Goal: Task Accomplishment & Management: Manage account settings

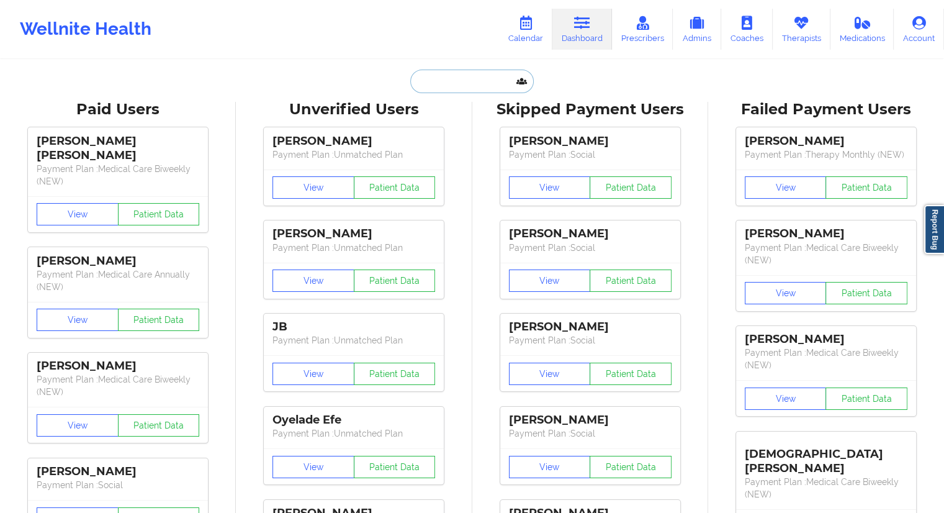
click at [454, 87] on input "text" at bounding box center [471, 82] width 123 height 24
paste input "[PERSON_NAME]"
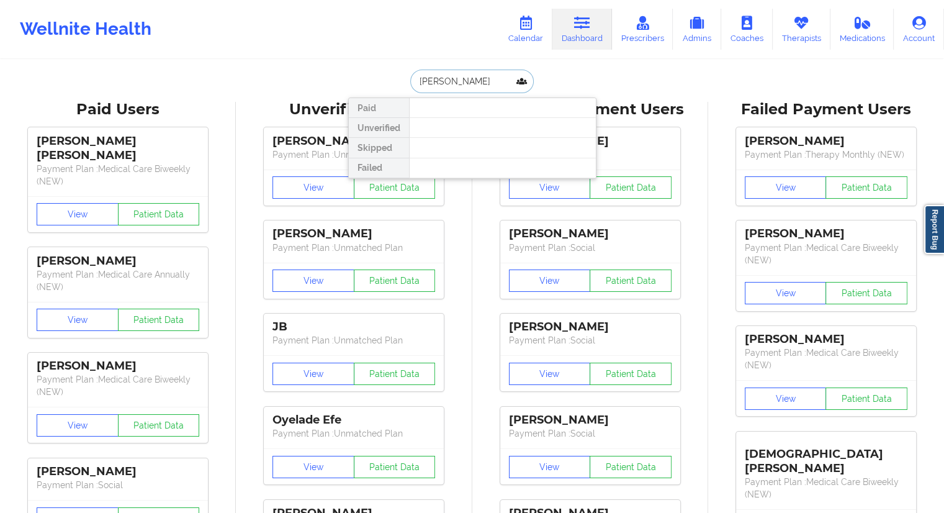
paste input "[EMAIL_ADDRESS][DOMAIN_NAME]"
type input "[EMAIL_ADDRESS][DOMAIN_NAME]"
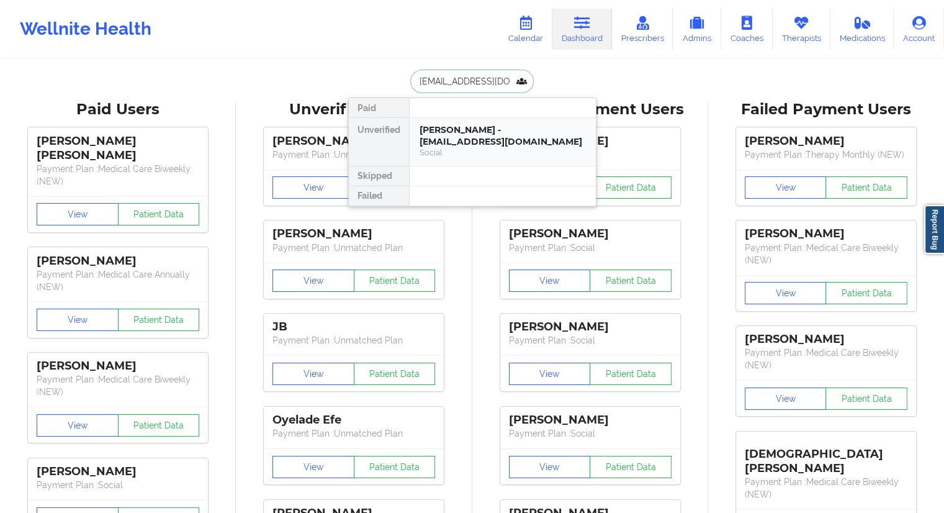
click at [453, 141] on div "[PERSON_NAME] - [EMAIL_ADDRESS][DOMAIN_NAME]" at bounding box center [502, 135] width 166 height 23
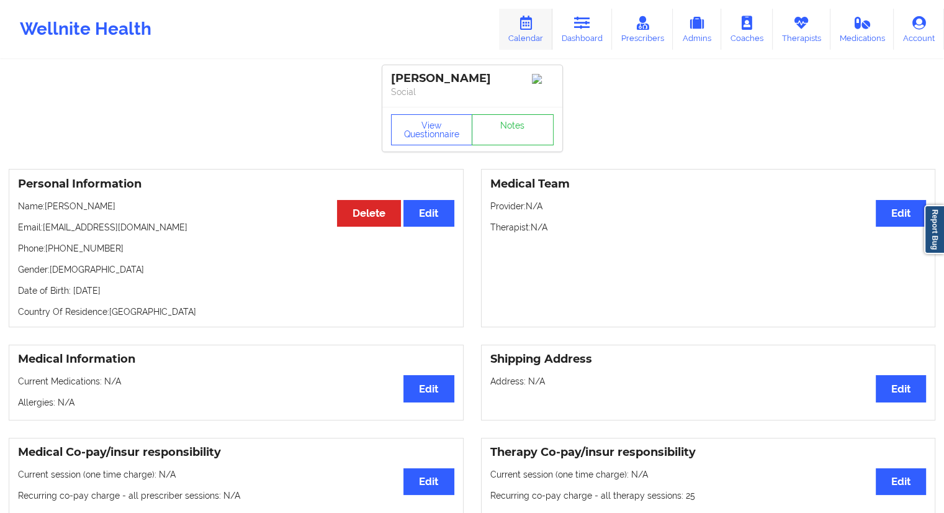
click at [527, 30] on link "Calendar" at bounding box center [525, 29] width 53 height 41
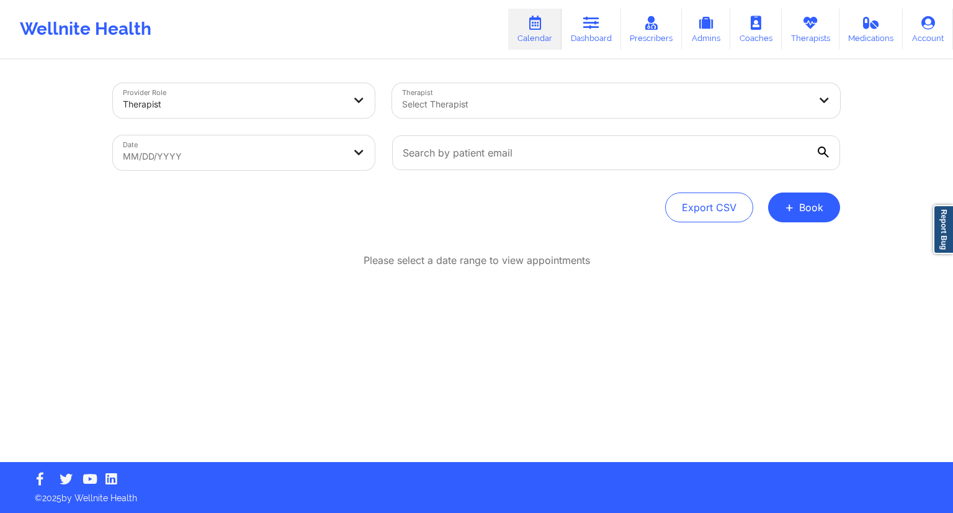
select select "2025-8"
select select "2025-9"
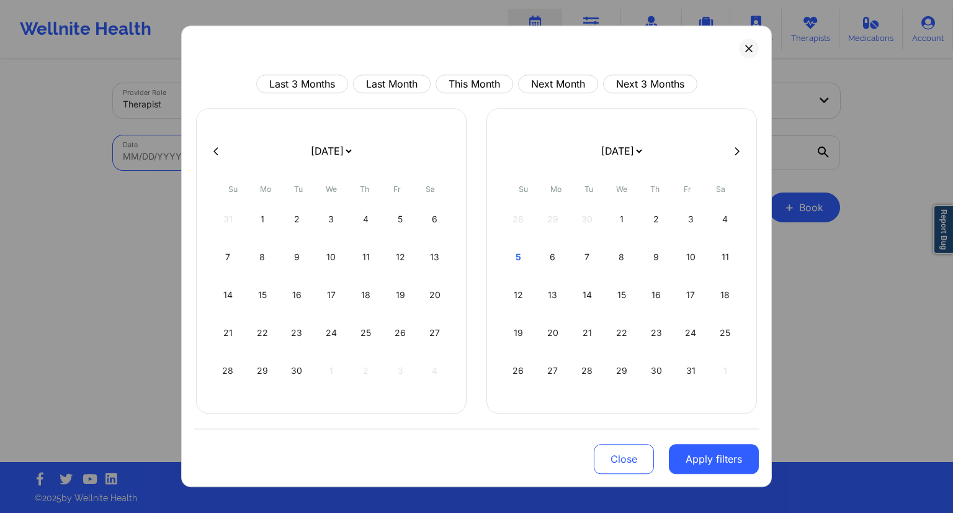
click at [272, 157] on body "Wellnite Health Calendar Dashboard Prescribers Admins Coaches Therapists Medica…" at bounding box center [476, 256] width 953 height 513
click at [594, 258] on div "7" at bounding box center [588, 257] width 32 height 35
select select "2025-9"
select select "2025-10"
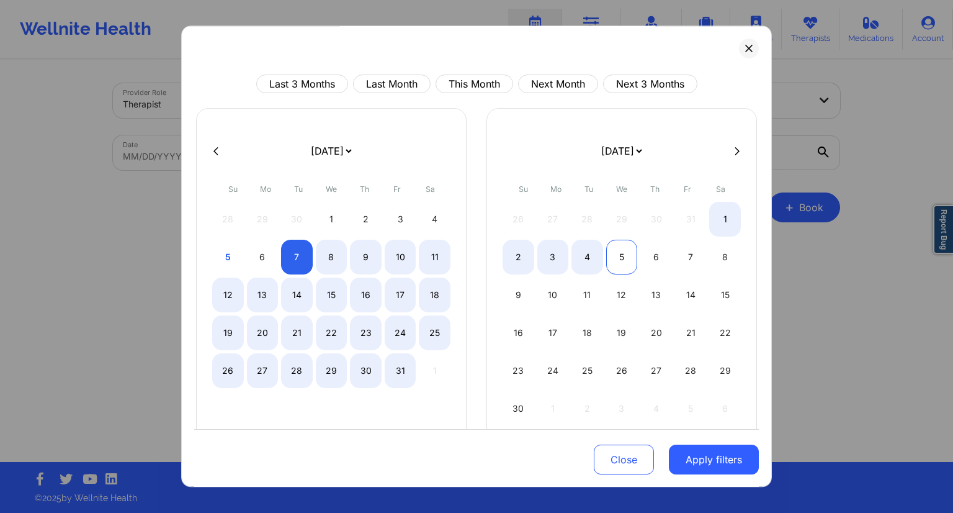
click at [616, 259] on div "5" at bounding box center [622, 257] width 32 height 35
select select "2025-9"
select select "2025-10"
click at [325, 264] on div "8" at bounding box center [332, 257] width 32 height 35
select select "2025-9"
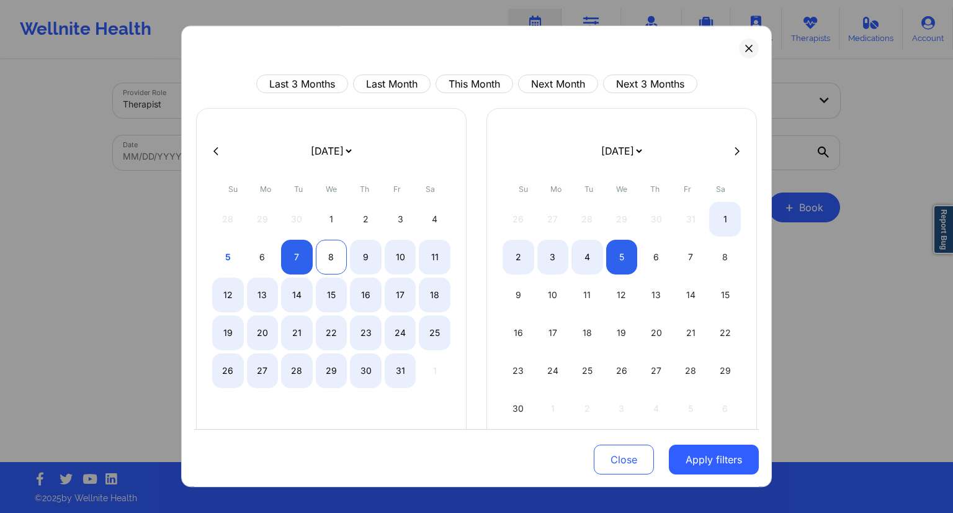
select select "2025-10"
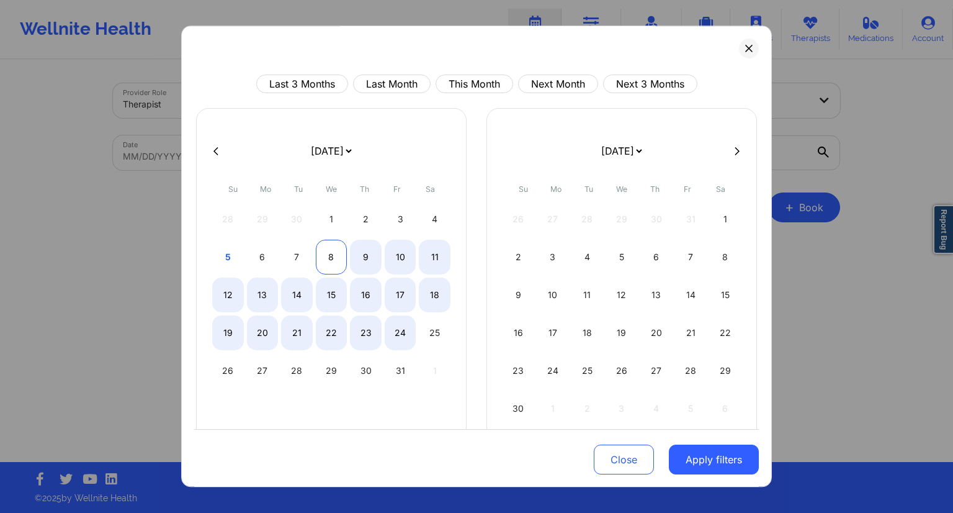
select select "2025-9"
select select "2025-10"
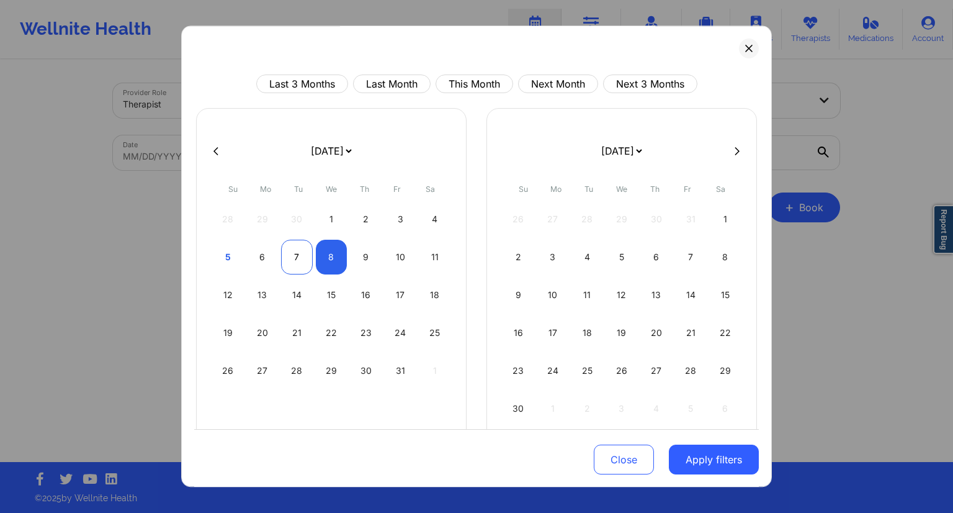
select select "2025-9"
select select "2025-10"
click at [294, 259] on div "7" at bounding box center [297, 257] width 32 height 35
select select "2025-9"
select select "2025-10"
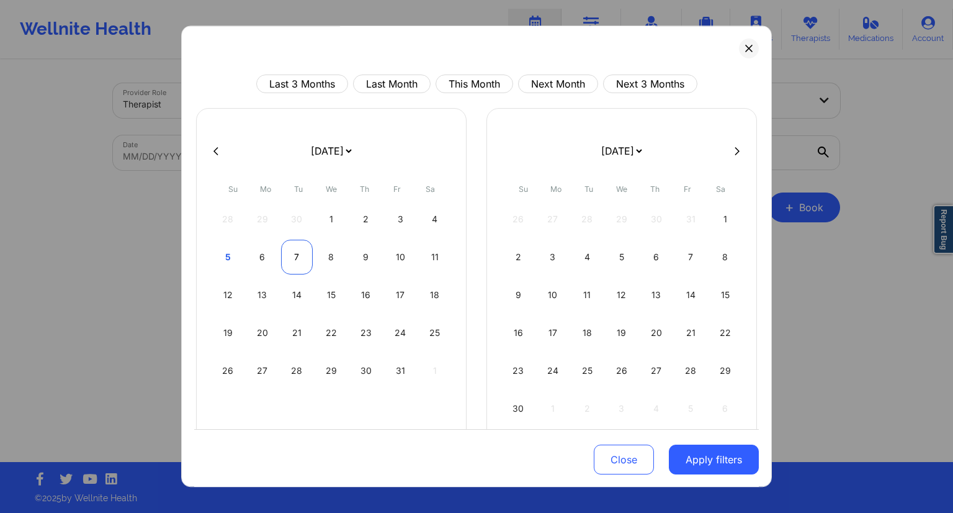
click at [310, 261] on div "7" at bounding box center [297, 257] width 32 height 35
select select "2025-9"
select select "2025-10"
click at [323, 261] on div "8" at bounding box center [332, 257] width 32 height 35
select select "2025-9"
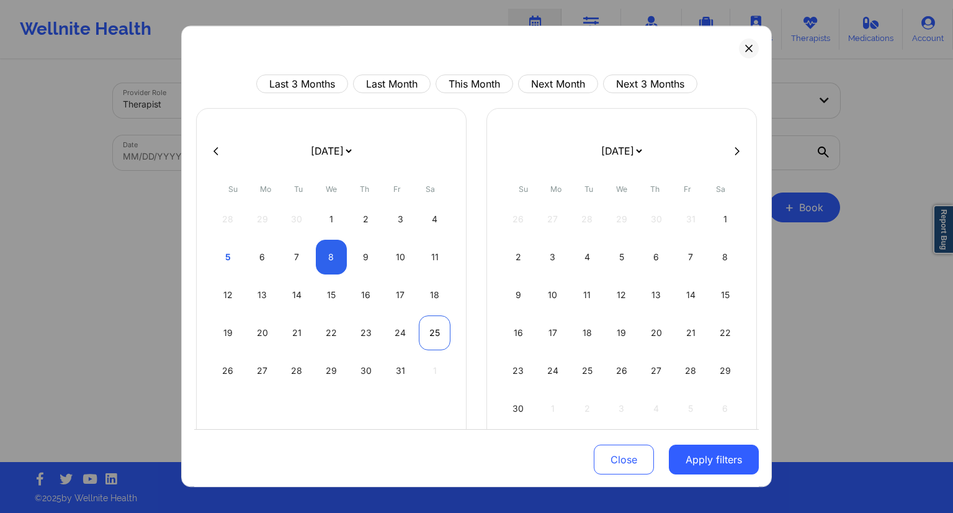
select select "2025-10"
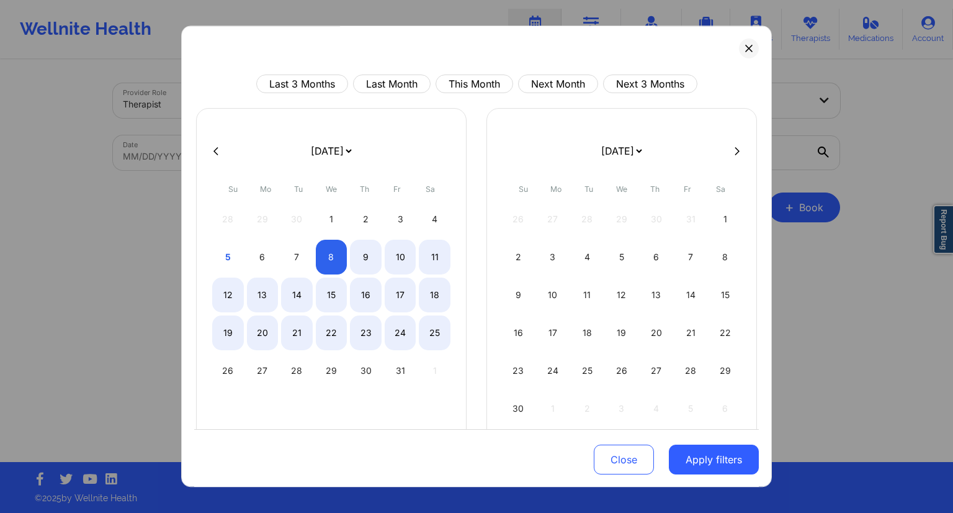
select select "2025-9"
select select "2025-10"
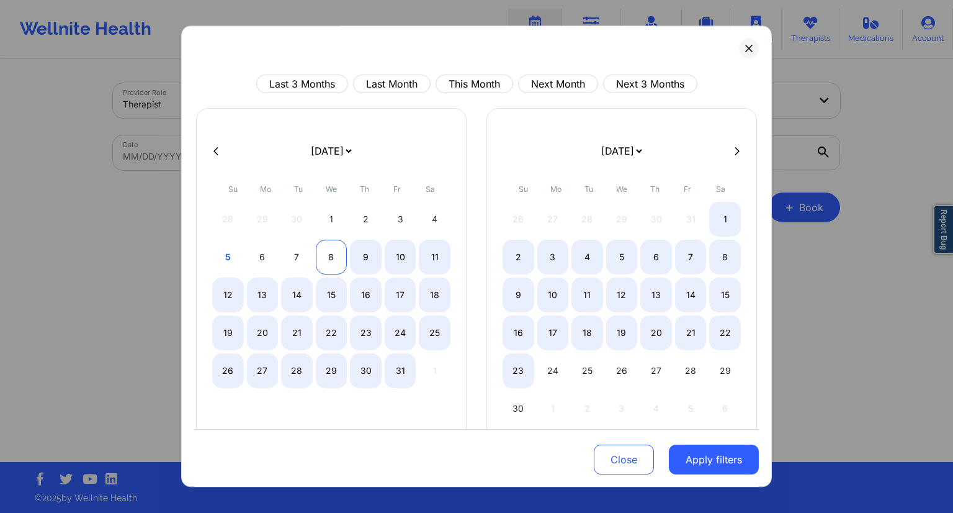
select select "2025-9"
select select "2025-10"
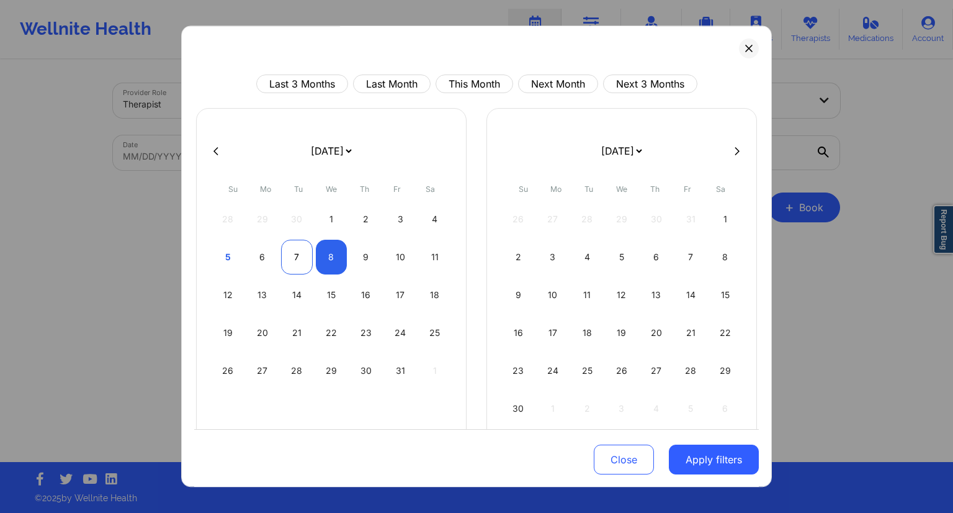
select select "2025-9"
select select "2025-10"
click at [289, 255] on div "7" at bounding box center [297, 257] width 32 height 35
select select "2025-9"
select select "2025-10"
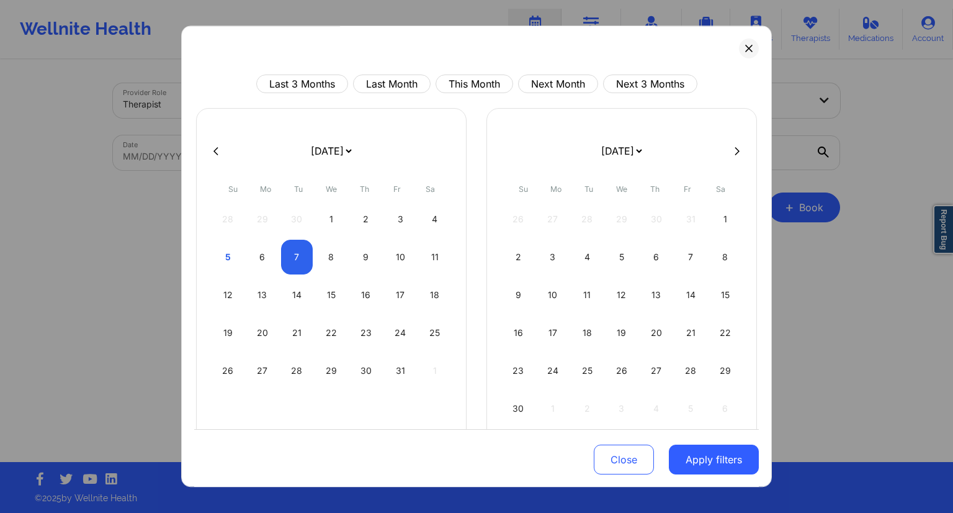
click at [311, 259] on div "5 6 7 8 9 10 11" at bounding box center [331, 257] width 238 height 35
select select "2025-9"
select select "2025-10"
click at [323, 255] on div "8" at bounding box center [332, 257] width 32 height 35
select select "2025-9"
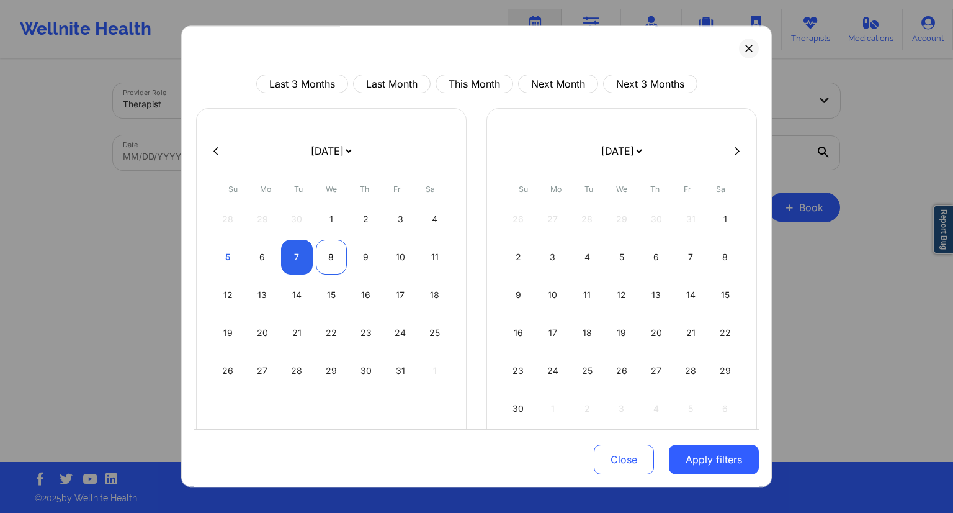
select select "2025-10"
click at [735, 451] on button "Apply filters" at bounding box center [714, 459] width 90 height 30
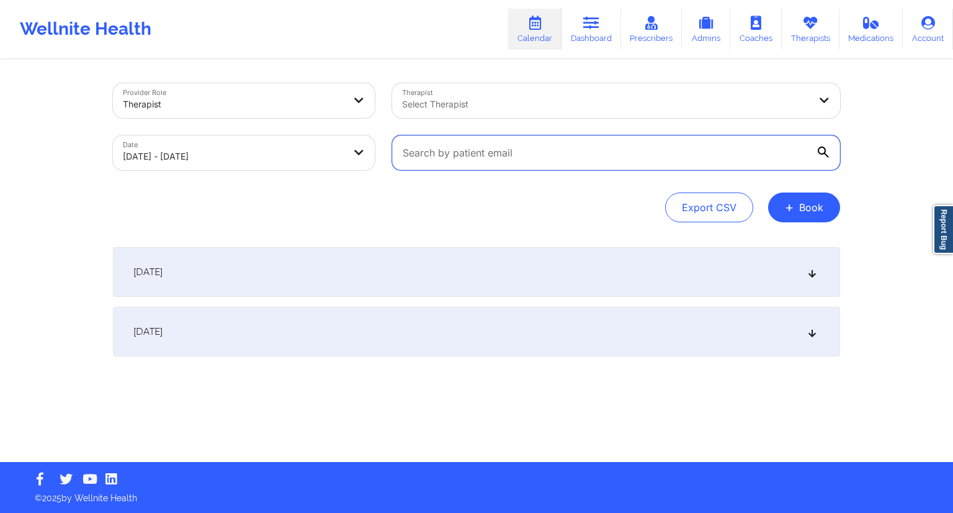
click at [423, 160] on input "text" at bounding box center [616, 152] width 448 height 35
paste input "[EMAIL_ADDRESS][DOMAIN_NAME]"
type input "[EMAIL_ADDRESS][DOMAIN_NAME]"
click at [382, 213] on div "Export CSV + Book" at bounding box center [476, 207] width 727 height 30
click at [335, 338] on div "[DATE]" at bounding box center [476, 332] width 727 height 50
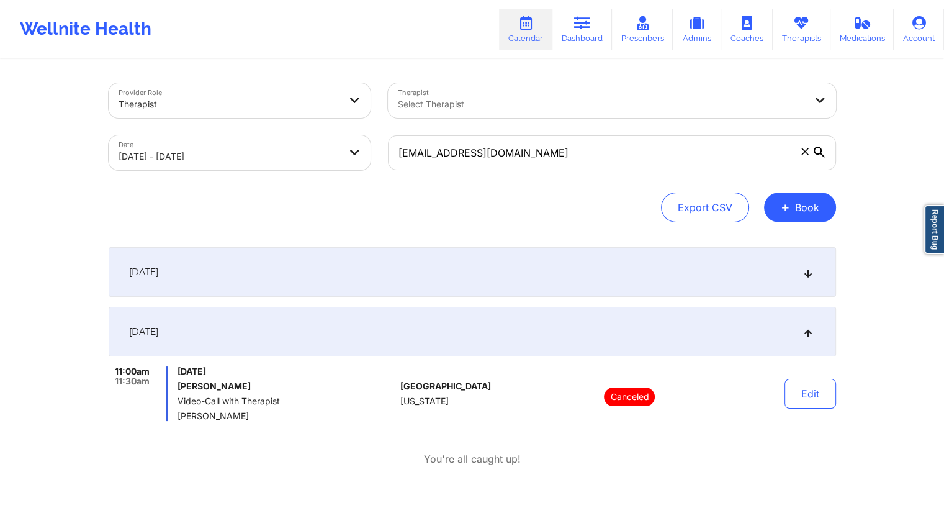
scroll to position [62, 0]
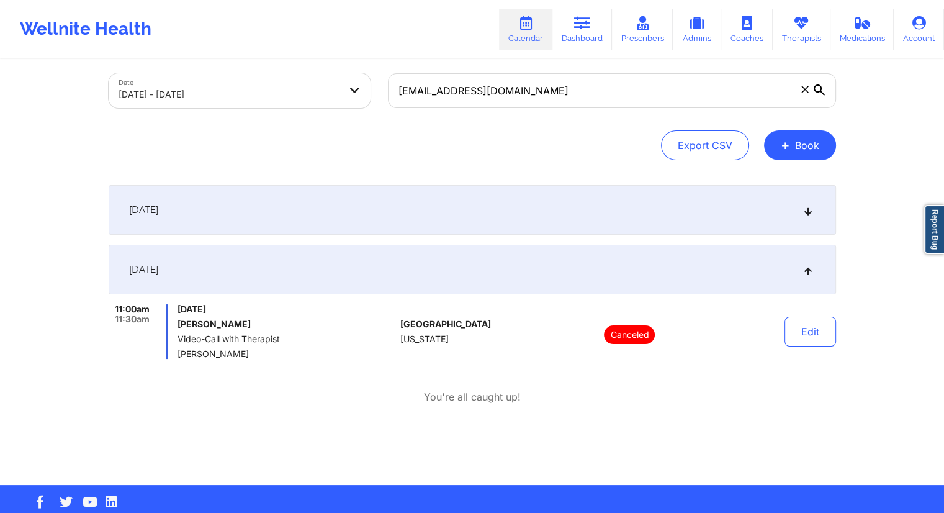
click at [362, 212] on div "[DATE]" at bounding box center [472, 210] width 727 height 50
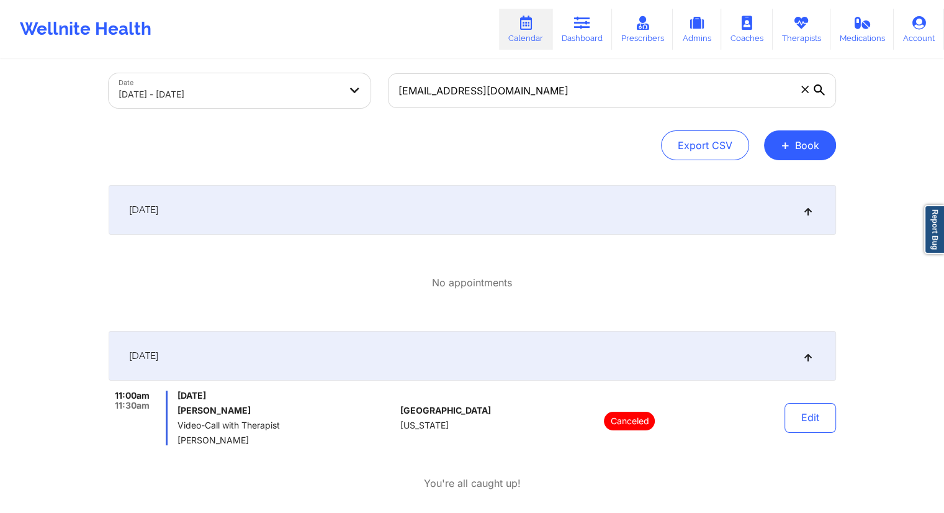
click at [356, 353] on div "[DATE]" at bounding box center [472, 356] width 727 height 50
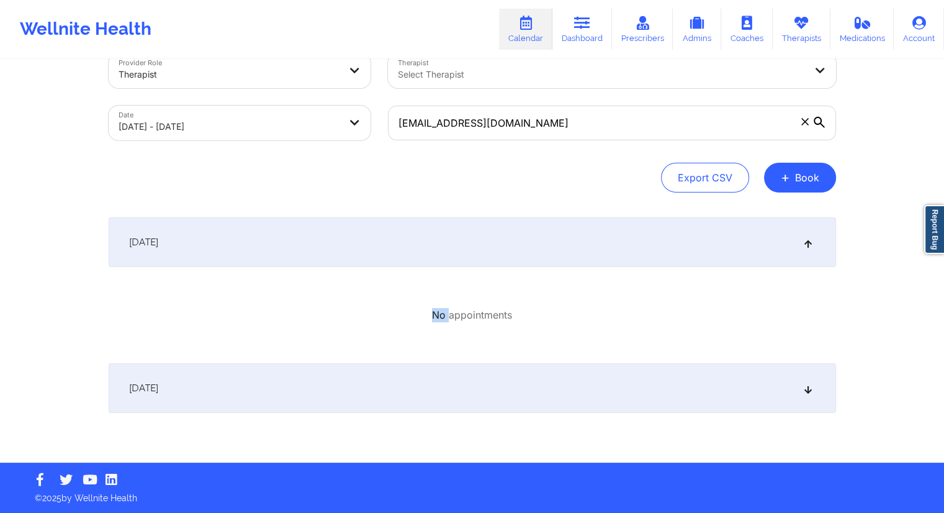
click at [356, 353] on div "[DATE] No appointments [DATE] 11:00am 11:30am [DATE] [PERSON_NAME] Video-Call w…" at bounding box center [472, 314] width 727 height 195
click at [344, 374] on div "[DATE]" at bounding box center [472, 388] width 727 height 50
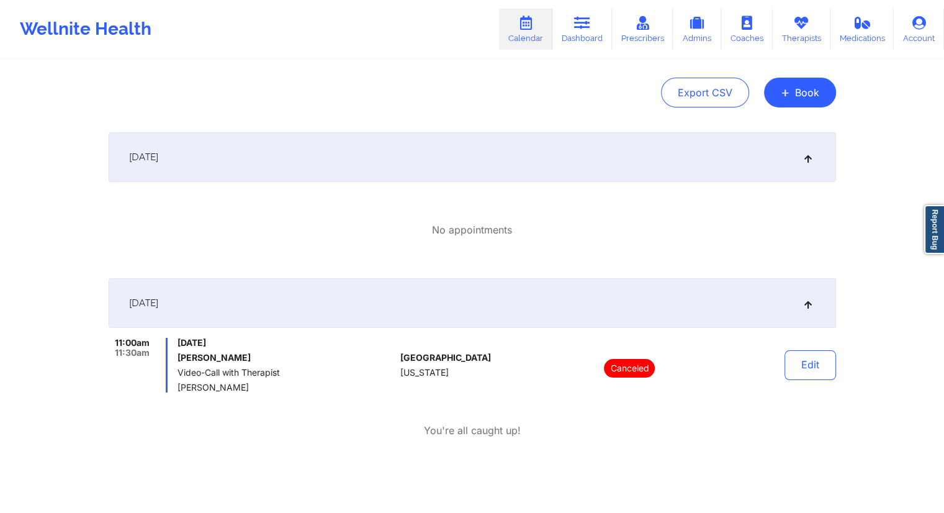
scroll to position [171, 0]
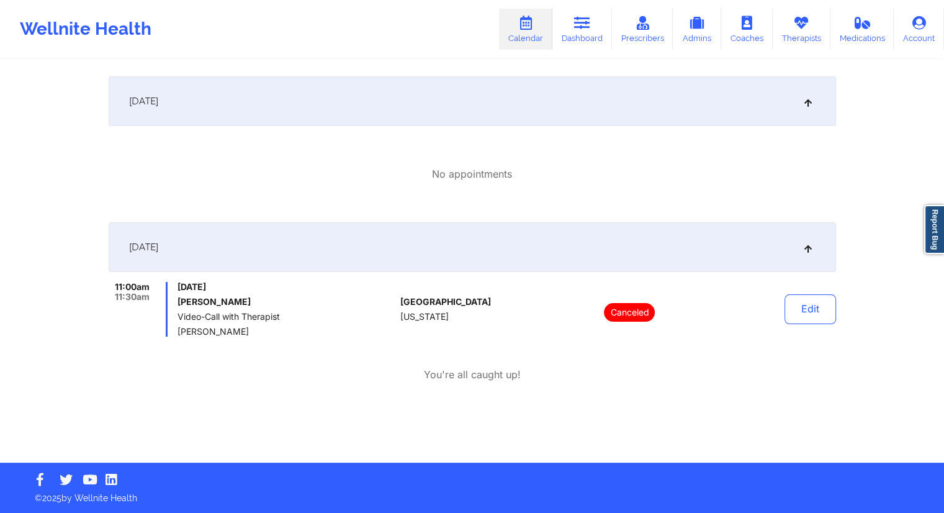
drag, startPoint x: 581, startPoint y: 30, endPoint x: 536, endPoint y: 48, distance: 47.9
click at [581, 30] on link "Dashboard" at bounding box center [582, 29] width 60 height 41
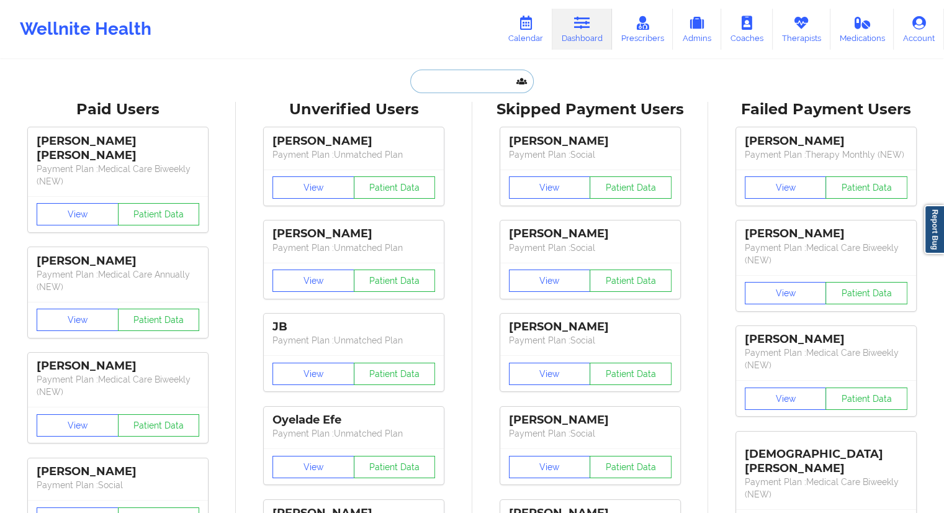
click at [449, 81] on input "text" at bounding box center [471, 82] width 123 height 24
paste input "[PERSON_NAME] Prowano"
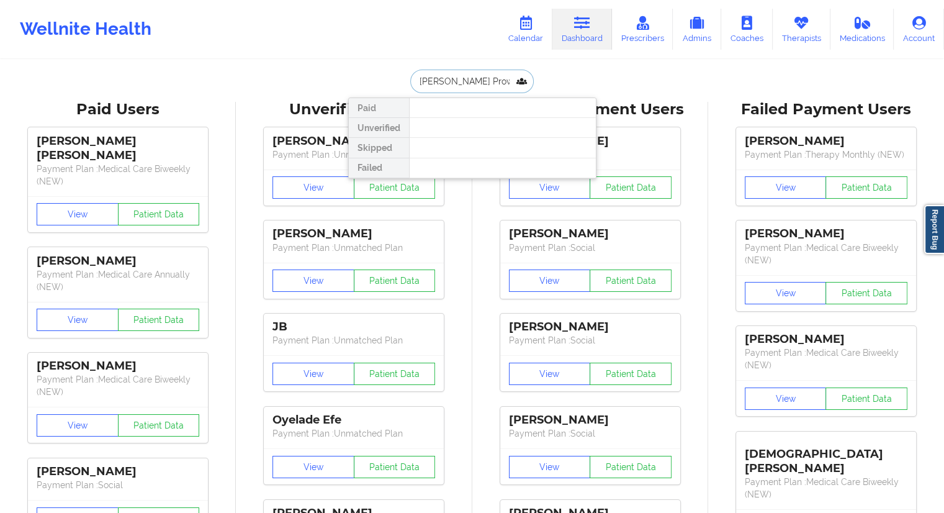
type input "[PERSON_NAME] Prowano"
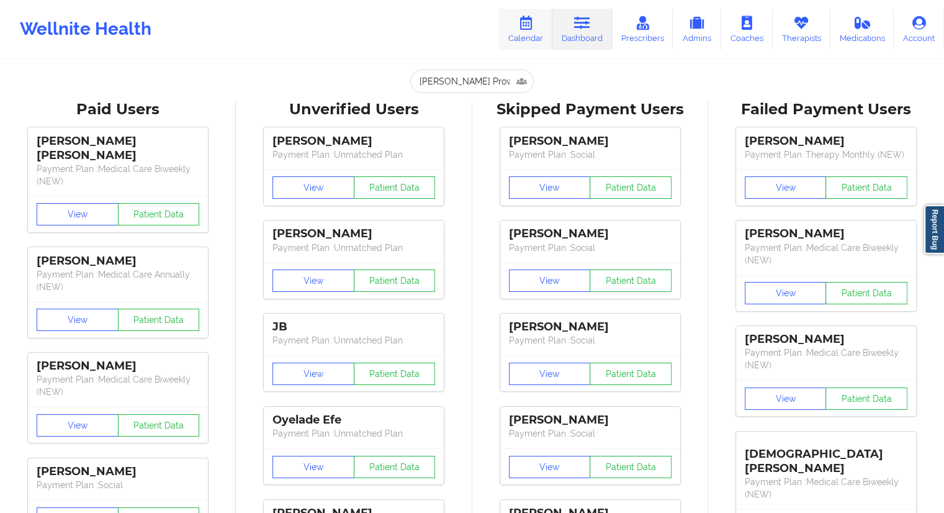
click at [519, 37] on link "Calendar" at bounding box center [525, 29] width 53 height 41
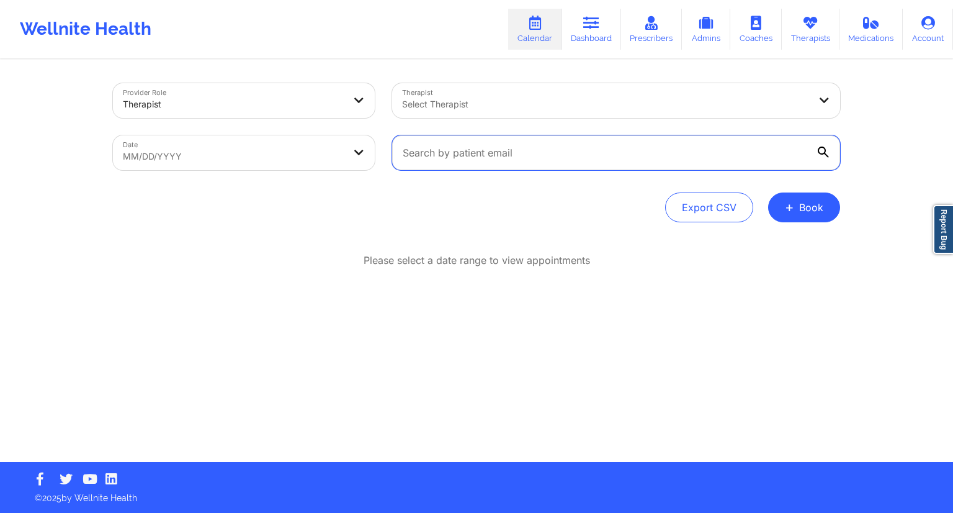
click at [521, 149] on input "text" at bounding box center [616, 152] width 448 height 35
paste input "[EMAIL_ADDRESS][DOMAIN_NAME]"
type input "[EMAIL_ADDRESS][DOMAIN_NAME]"
select select "2025-8"
select select "2025-9"
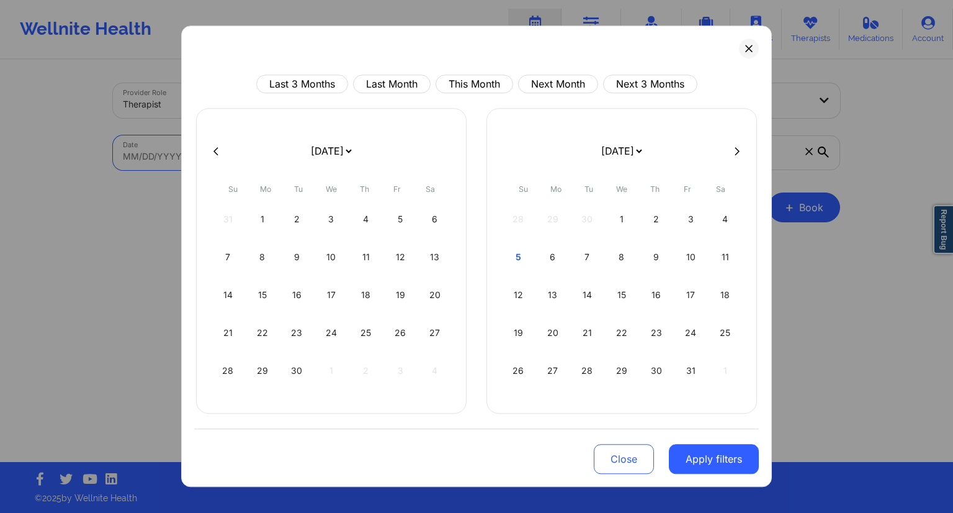
click at [236, 155] on body "Wellnite Health Calendar Dashboard Prescribers Admins Coaches Therapists Medica…" at bounding box center [476, 256] width 953 height 513
click at [519, 262] on div "5" at bounding box center [519, 257] width 32 height 35
select select "2025-9"
select select "2025-10"
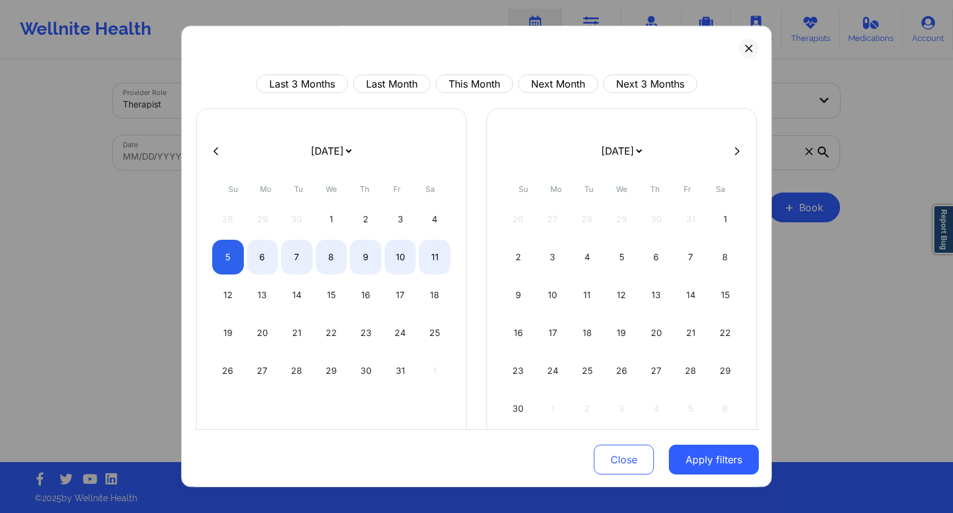
select select "2025-9"
select select "2025-10"
select select "2025-9"
select select "2025-10"
click at [259, 261] on div "6" at bounding box center [263, 257] width 32 height 35
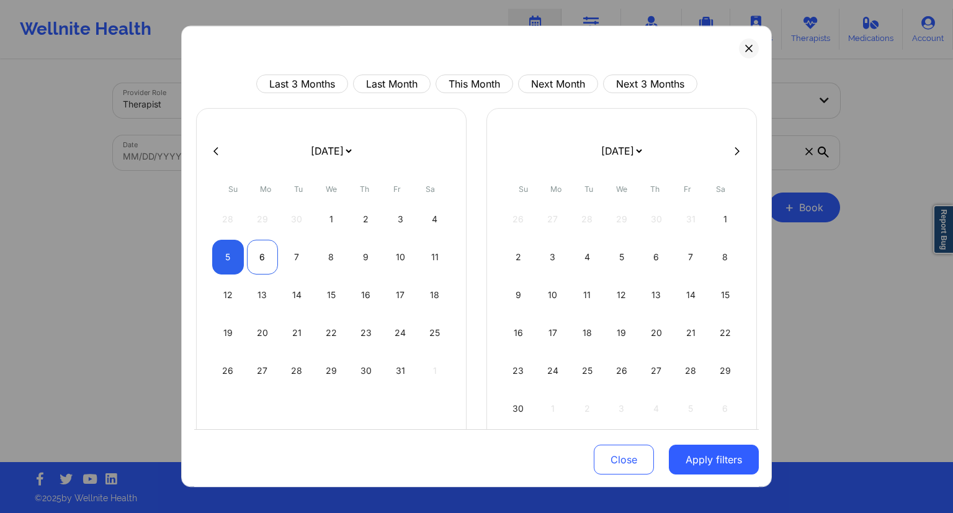
select select "2025-9"
select select "2025-10"
click at [706, 455] on button "Apply filters" at bounding box center [714, 459] width 90 height 30
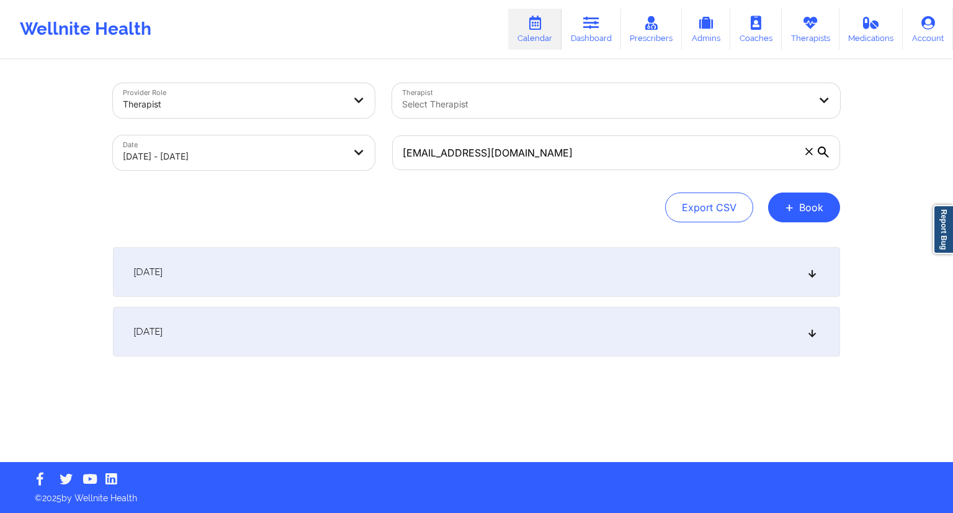
click at [351, 310] on div "[DATE]" at bounding box center [476, 332] width 727 height 50
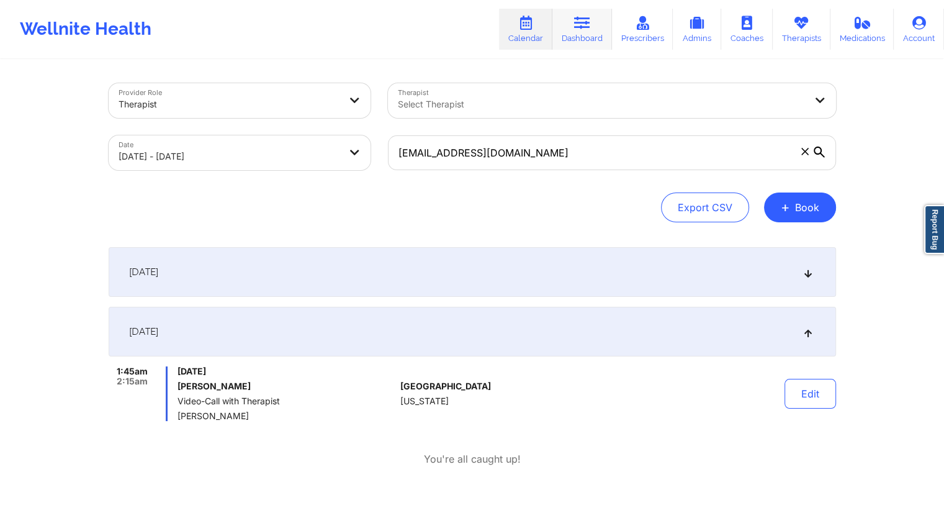
click at [576, 36] on link "Dashboard" at bounding box center [582, 29] width 60 height 41
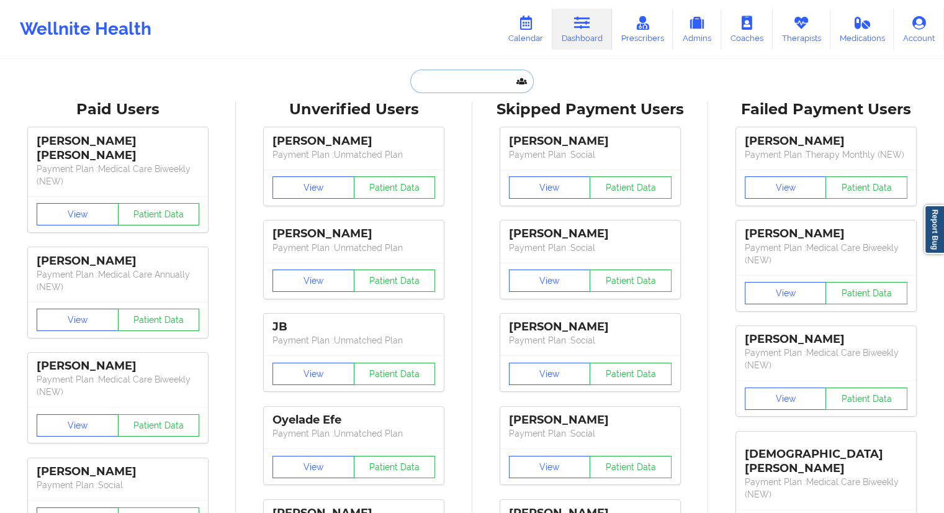
click at [454, 83] on input "text" at bounding box center [471, 82] width 123 height 24
paste input "[EMAIL_ADDRESS][DOMAIN_NAME]"
type input "[EMAIL_ADDRESS][DOMAIN_NAME]"
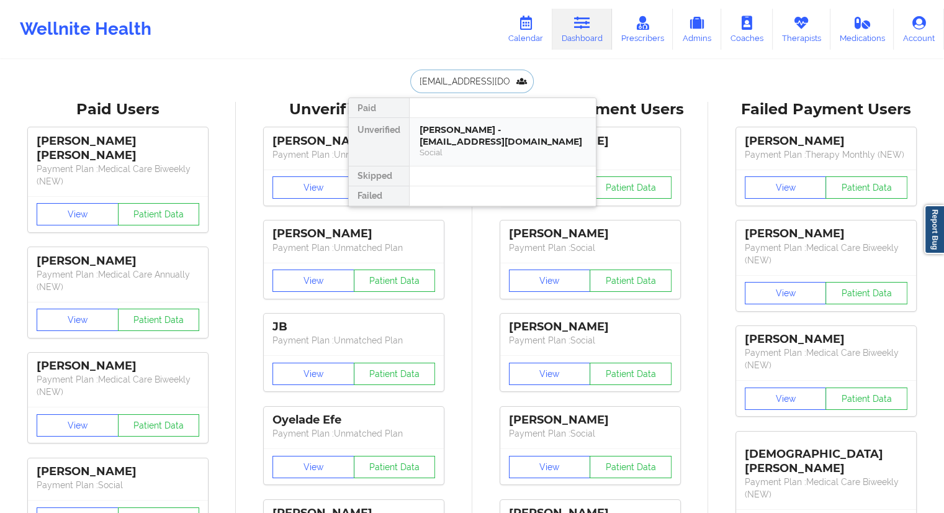
click at [442, 137] on div "[PERSON_NAME] - [EMAIL_ADDRESS][DOMAIN_NAME]" at bounding box center [502, 135] width 166 height 23
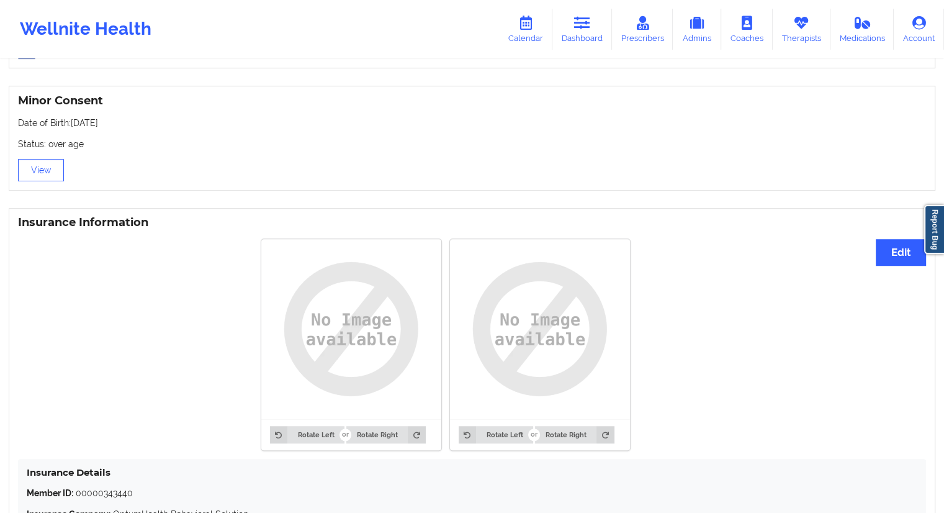
scroll to position [927, 0]
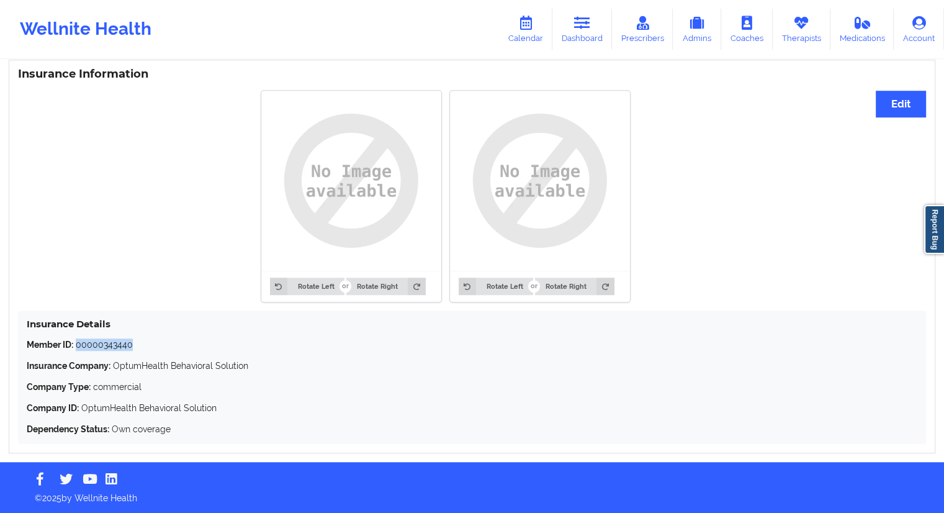
drag, startPoint x: 153, startPoint y: 340, endPoint x: 77, endPoint y: 340, distance: 75.7
click at [77, 340] on p "Member ID: 00000343440" at bounding box center [472, 344] width 891 height 12
copy p "00000343440"
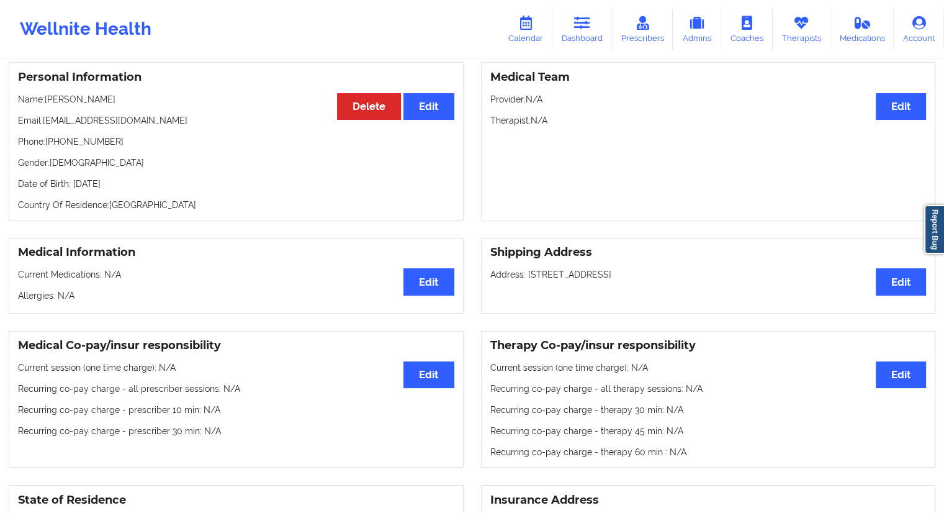
scroll to position [58, 0]
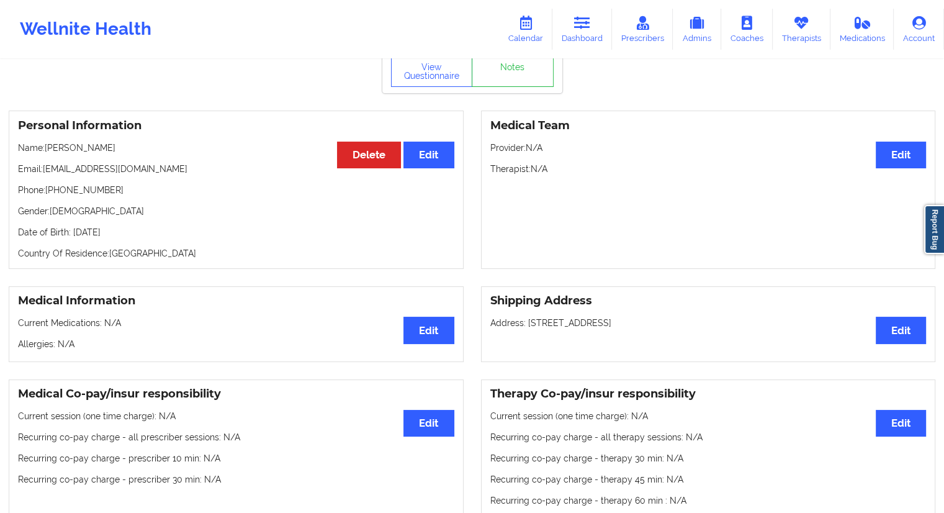
drag, startPoint x: 117, startPoint y: 151, endPoint x: 47, endPoint y: 148, distance: 69.6
click at [47, 148] on p "Name: [PERSON_NAME]" at bounding box center [236, 147] width 436 height 12
copy p "[PERSON_NAME]"
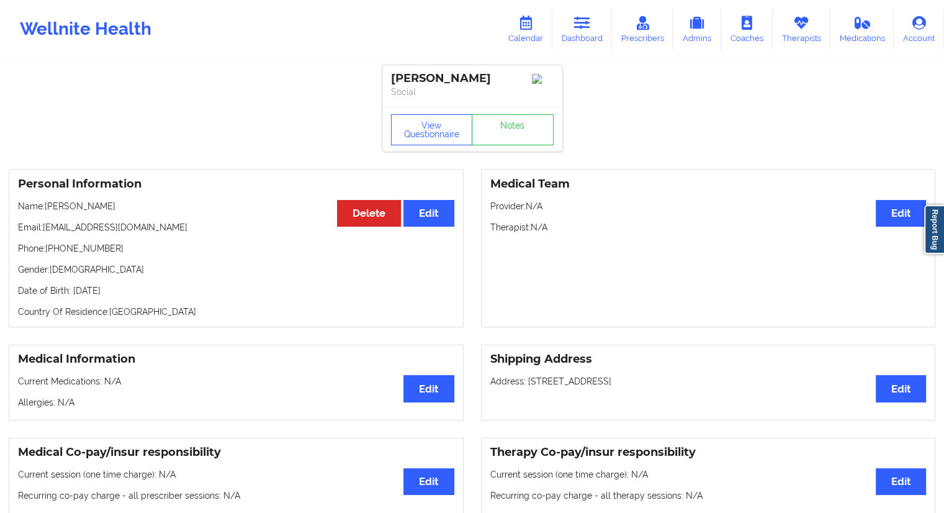
scroll to position [0, 0]
drag, startPoint x: 155, startPoint y: 290, endPoint x: 132, endPoint y: 289, distance: 23.0
click at [132, 289] on p "Date of Birth: [DEMOGRAPHIC_DATA]" at bounding box center [236, 290] width 436 height 12
copy p "1970"
drag, startPoint x: 160, startPoint y: 229, endPoint x: 43, endPoint y: 230, distance: 116.7
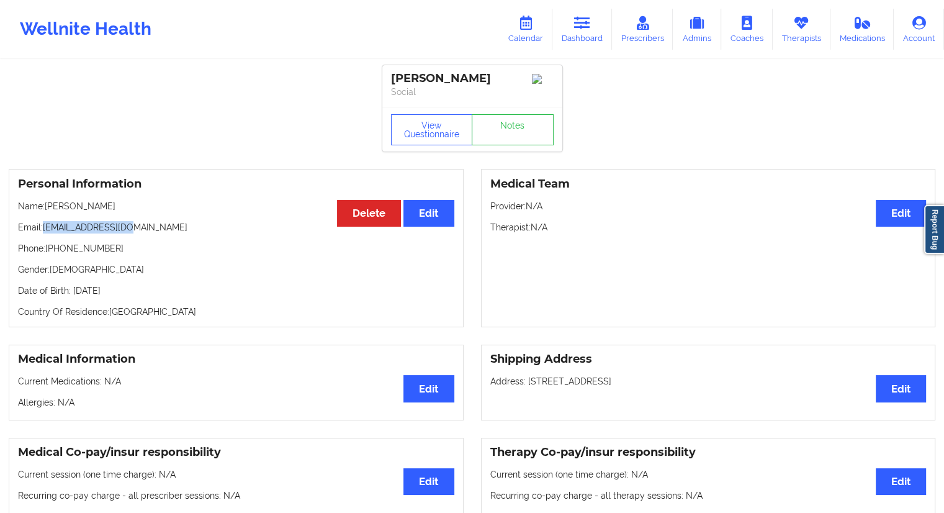
click at [43, 230] on p "Email: [EMAIL_ADDRESS][DOMAIN_NAME]" at bounding box center [236, 227] width 436 height 12
copy p "[EMAIL_ADDRESS][DOMAIN_NAME]"
click at [524, 37] on link "Calendar" at bounding box center [525, 29] width 53 height 41
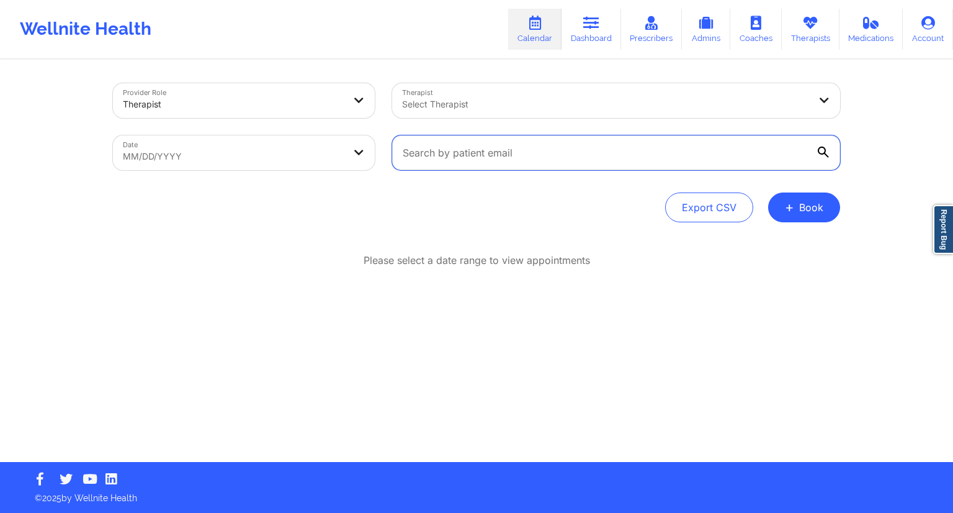
click at [400, 150] on input "text" at bounding box center [616, 152] width 448 height 35
paste input "[EMAIL_ADDRESS][DOMAIN_NAME]"
type input "[EMAIL_ADDRESS][DOMAIN_NAME]"
click at [334, 204] on div "Export CSV + Book" at bounding box center [476, 207] width 727 height 30
select select "2025-8"
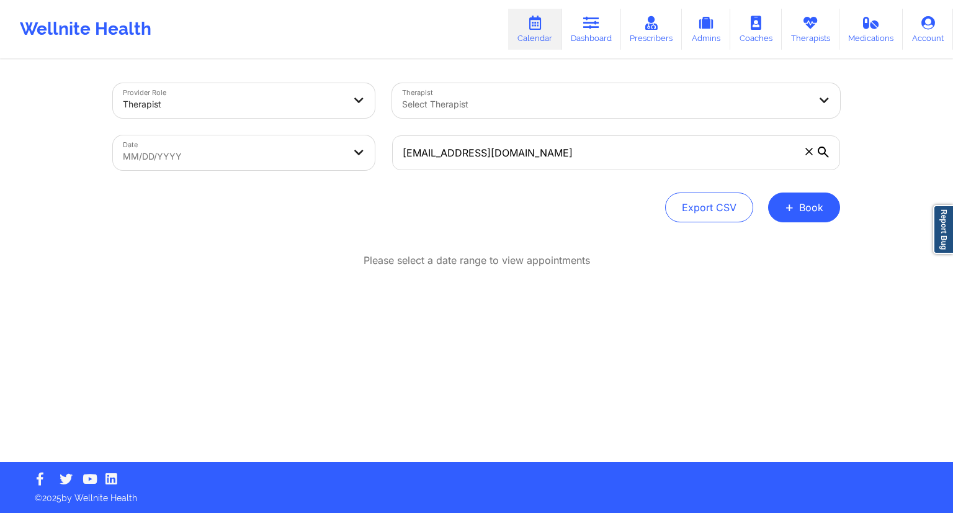
select select "2025-9"
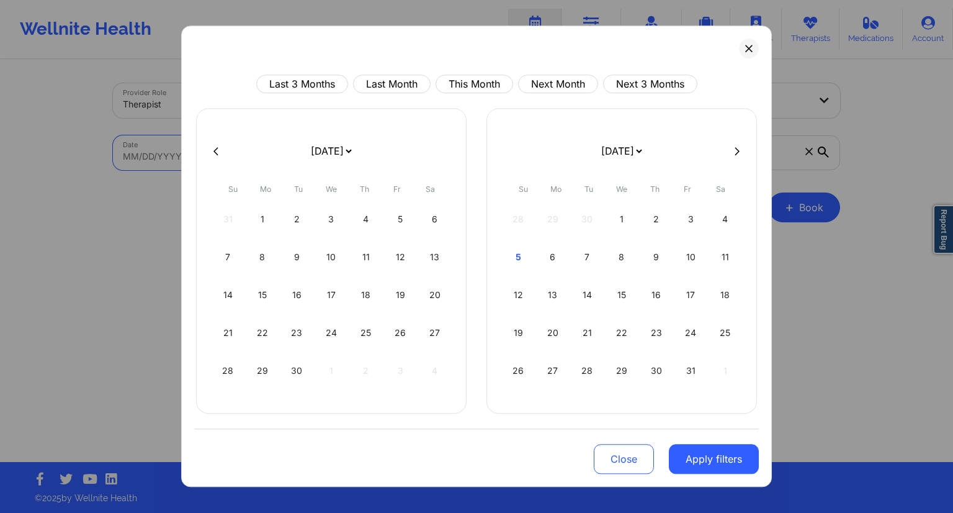
click at [196, 157] on body "Wellnite Health Calendar Dashboard Prescribers Admins Coaches Therapists Medica…" at bounding box center [476, 256] width 953 height 513
click at [512, 266] on div "5" at bounding box center [519, 257] width 32 height 35
select select "2025-9"
select select "2025-10"
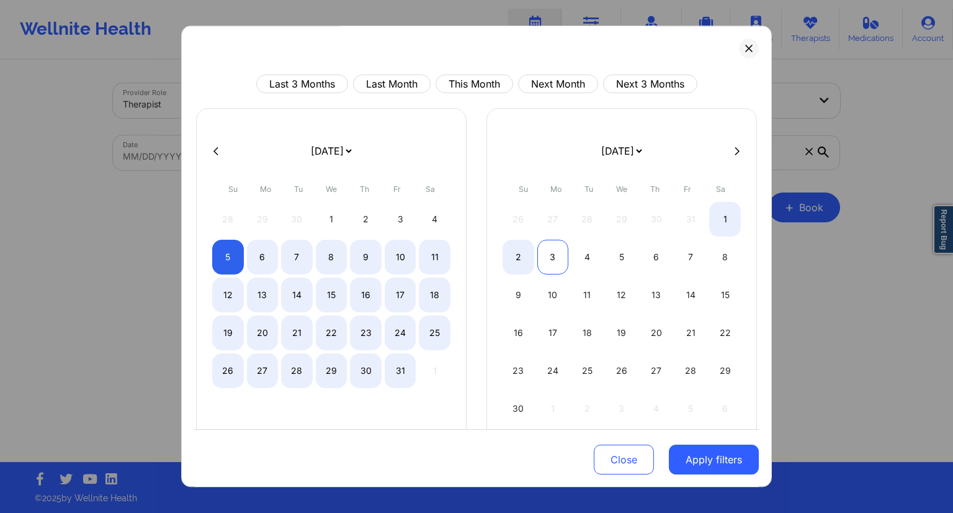
click at [548, 264] on div "3" at bounding box center [553, 257] width 32 height 35
select select "2025-9"
select select "2025-10"
click at [261, 254] on div "6" at bounding box center [263, 257] width 32 height 35
select select "2025-9"
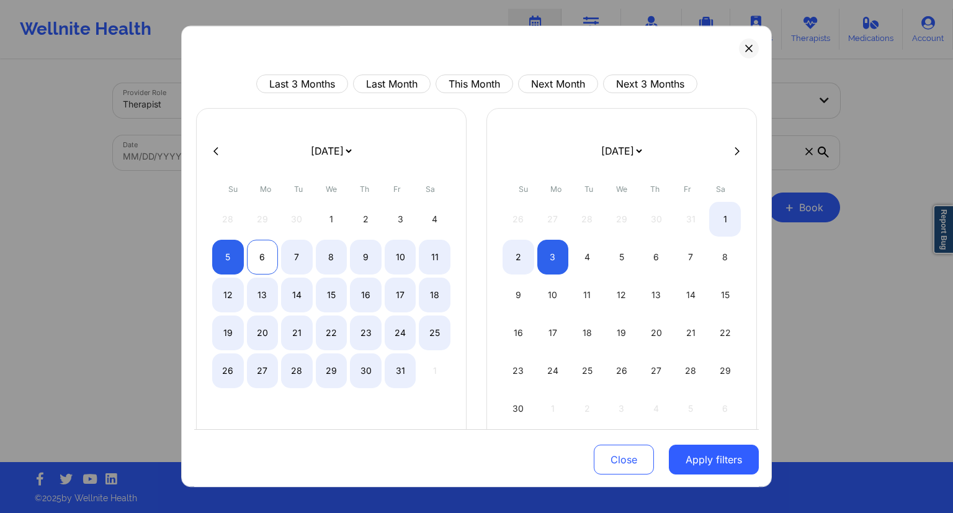
select select "2025-10"
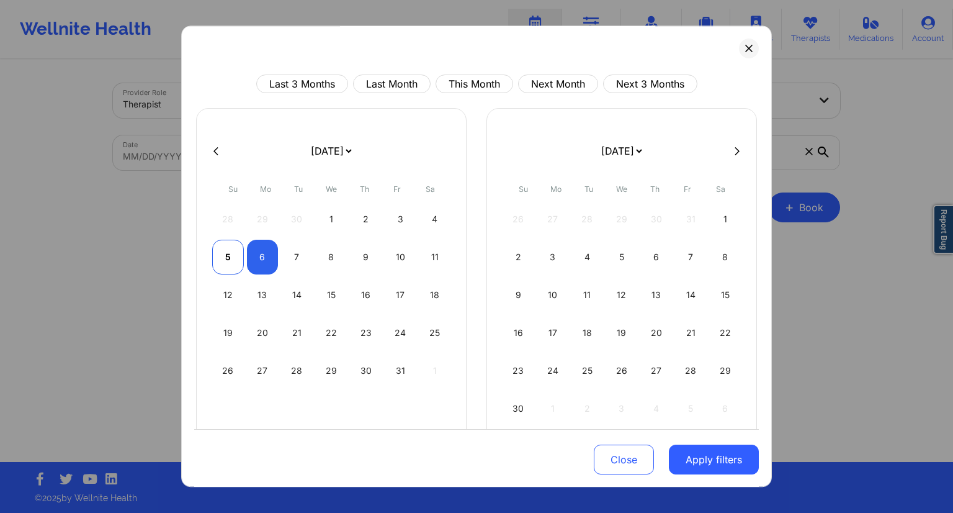
select select "2025-9"
select select "2025-10"
click at [235, 258] on div "5" at bounding box center [228, 257] width 32 height 35
select select "2025-9"
select select "2025-10"
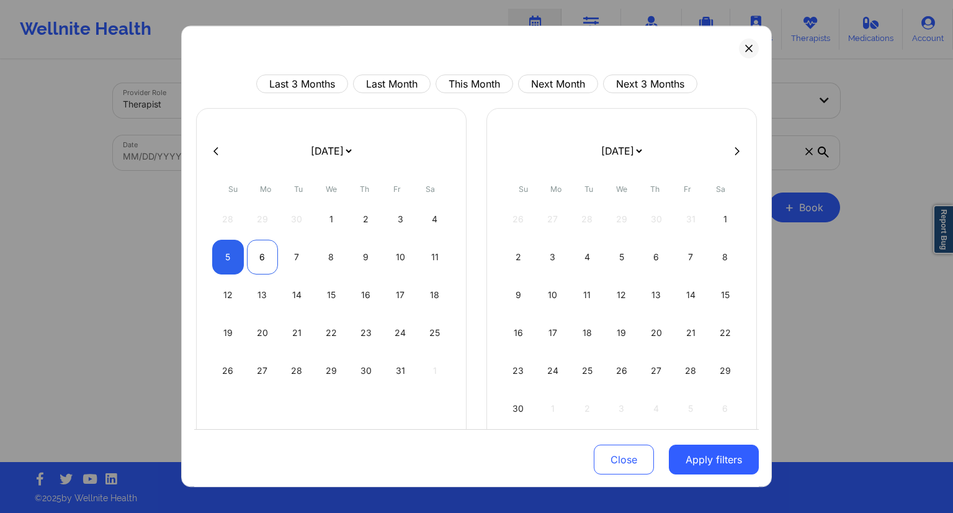
click at [254, 257] on div "6" at bounding box center [263, 257] width 32 height 35
select select "2025-9"
select select "2025-10"
click at [678, 462] on button "Apply filters" at bounding box center [714, 459] width 90 height 30
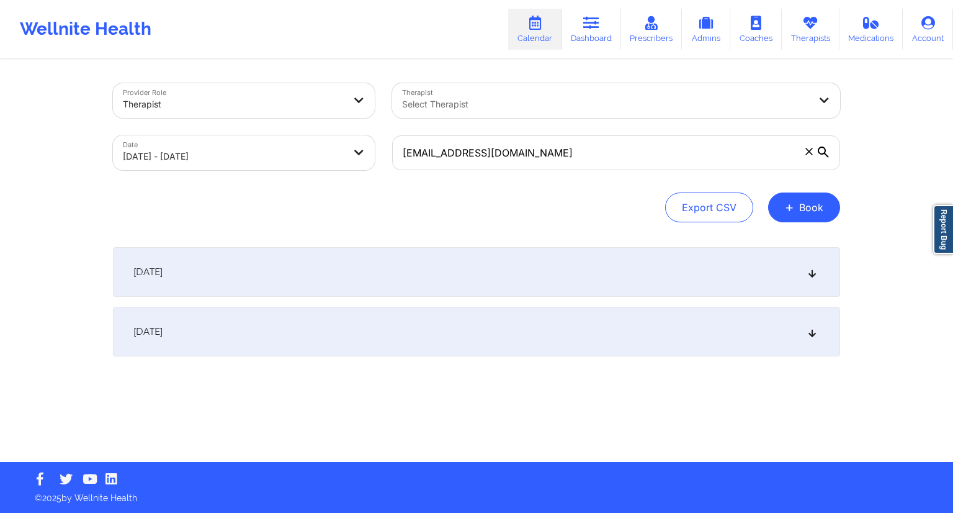
click at [311, 308] on div "[DATE]" at bounding box center [476, 332] width 727 height 50
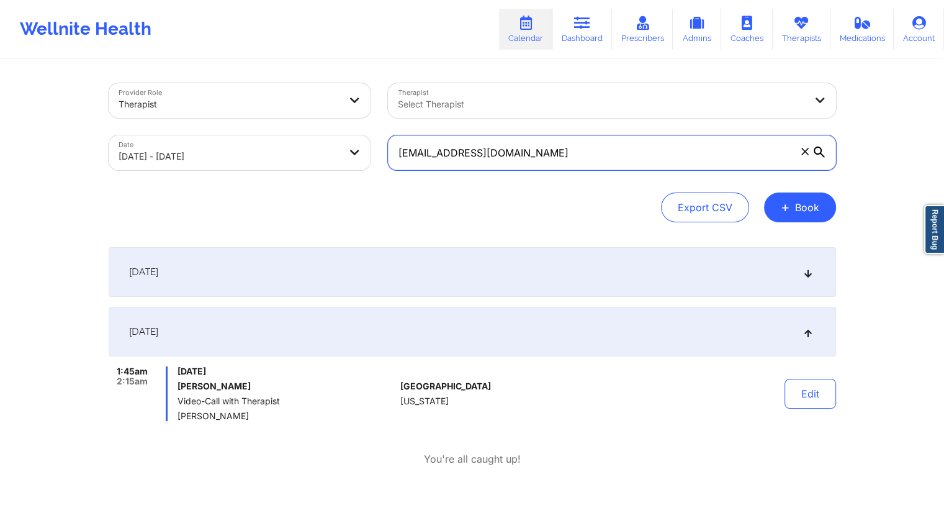
drag, startPoint x: 530, startPoint y: 155, endPoint x: 403, endPoint y: 153, distance: 126.6
click at [403, 153] on input "[EMAIL_ADDRESS][DOMAIN_NAME]" at bounding box center [612, 152] width 448 height 35
click at [424, 181] on div "Provider Role Therapist Therapist Select Therapist Date [DATE] - [DATE] [EMAIL_…" at bounding box center [472, 152] width 727 height 139
drag, startPoint x: 524, startPoint y: 158, endPoint x: 402, endPoint y: 165, distance: 122.5
click at [402, 165] on input "[EMAIL_ADDRESS][DOMAIN_NAME]" at bounding box center [612, 152] width 448 height 35
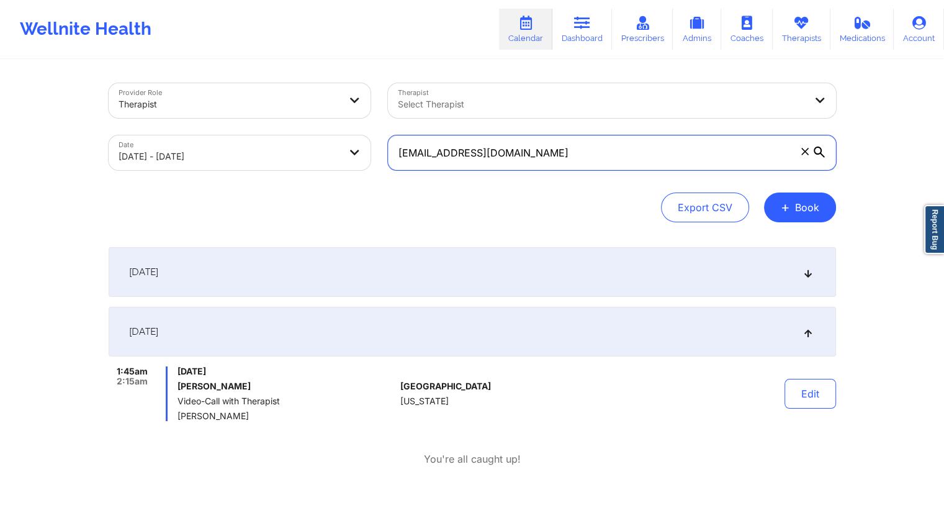
click at [400, 165] on input "[EMAIL_ADDRESS][DOMAIN_NAME]" at bounding box center [612, 152] width 448 height 35
click at [423, 189] on div "Provider Role Therapist Therapist Select Therapist Date [DATE] - [DATE] [EMAIL_…" at bounding box center [472, 152] width 727 height 139
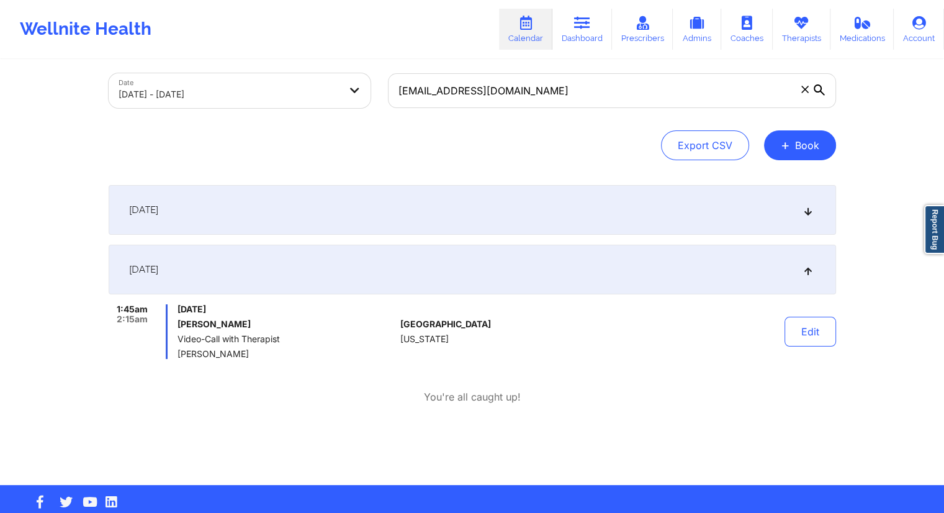
scroll to position [84, 0]
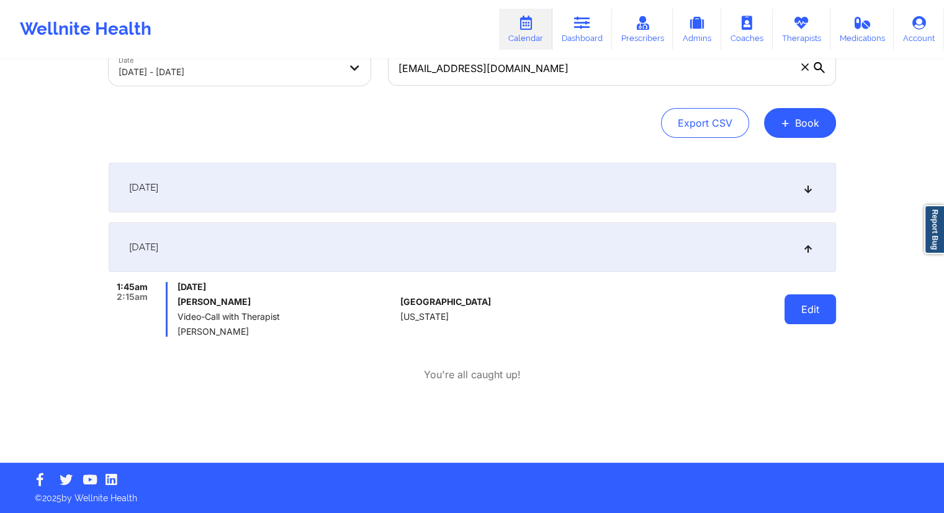
click at [804, 316] on button "Edit" at bounding box center [810, 309] width 52 height 30
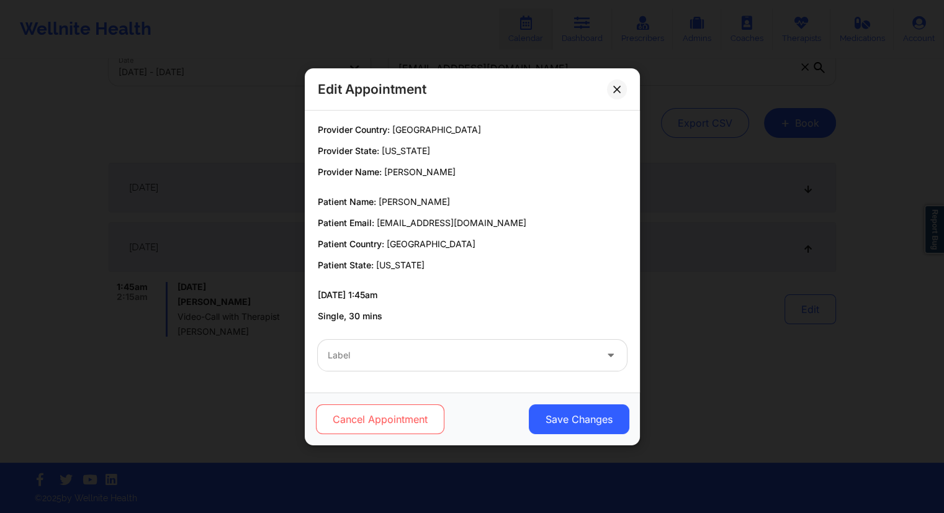
click at [401, 425] on button "Cancel Appointment" at bounding box center [379, 419] width 128 height 30
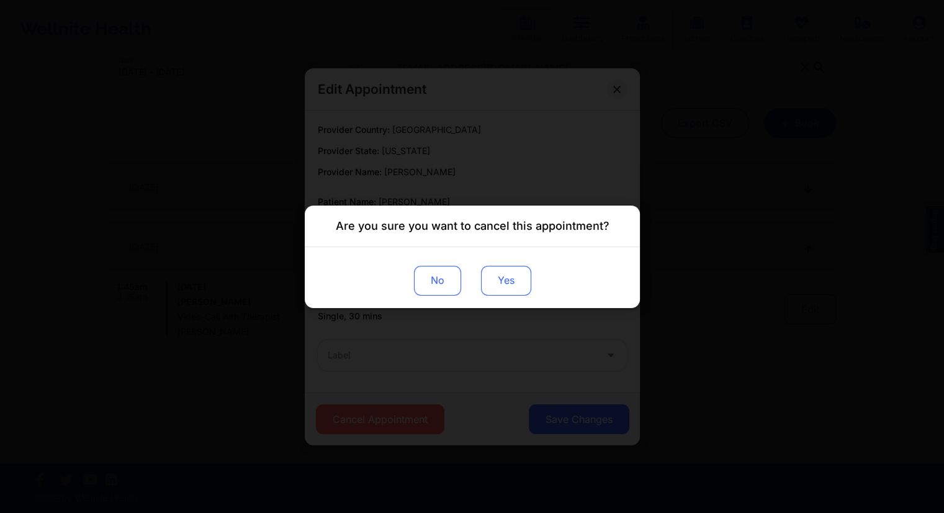
click at [513, 286] on button "Yes" at bounding box center [505, 280] width 50 height 30
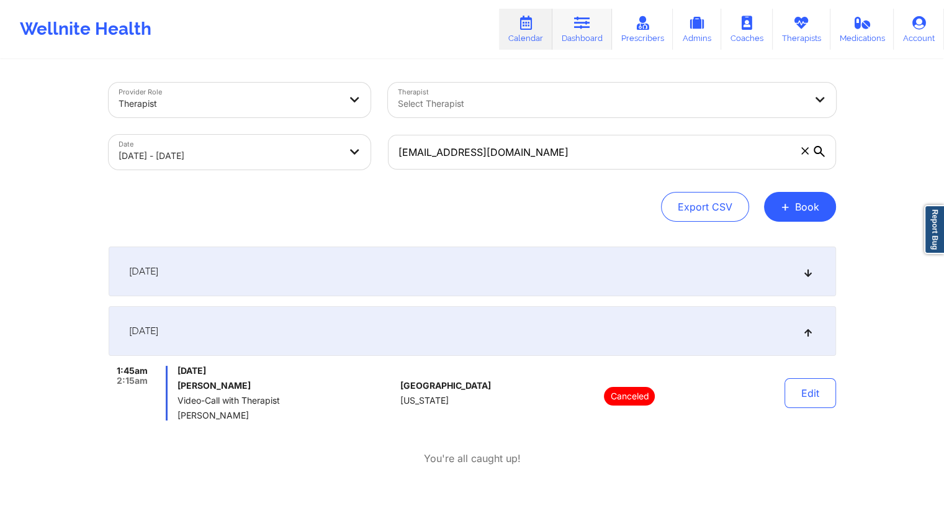
scroll to position [0, 0]
click at [590, 25] on icon at bounding box center [582, 23] width 16 height 14
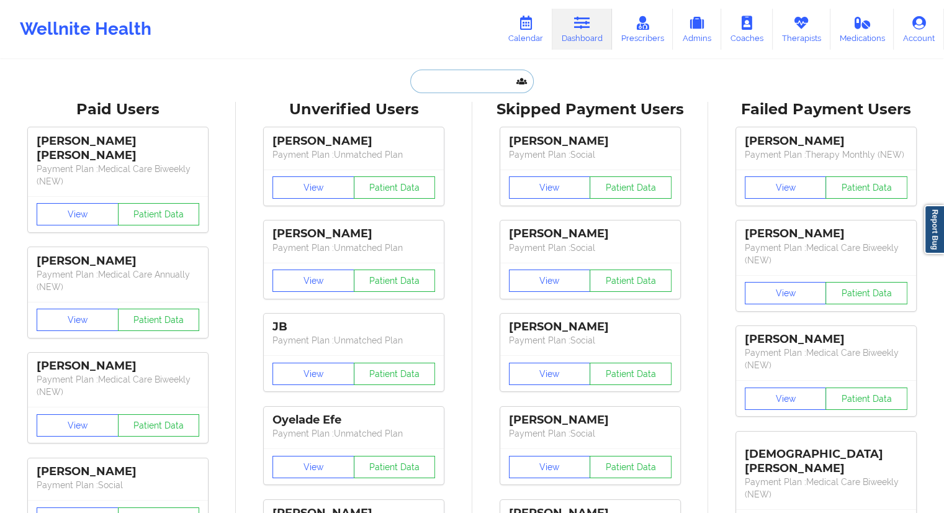
click at [461, 70] on input "text" at bounding box center [471, 82] width 123 height 24
paste input "[PERSON_NAME]"
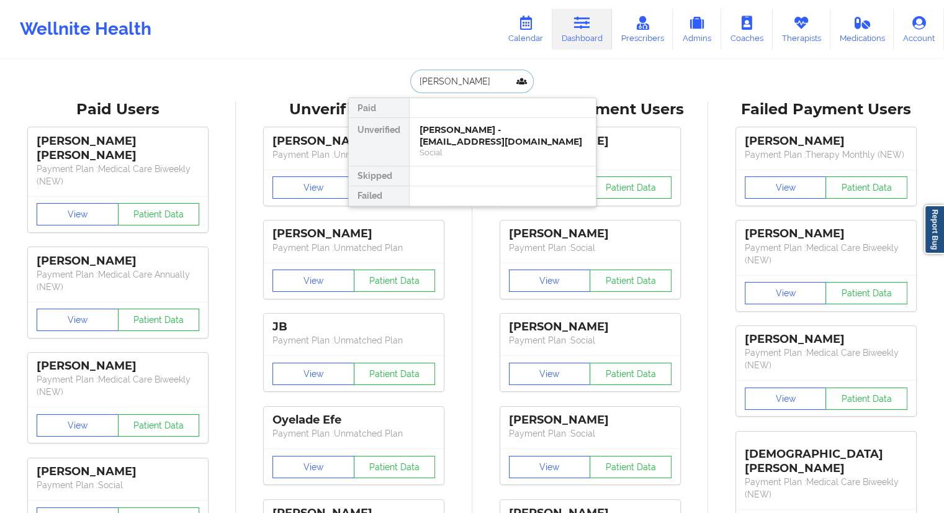
drag, startPoint x: 499, startPoint y: 85, endPoint x: 397, endPoint y: 86, distance: 101.8
click at [397, 86] on div "[PERSON_NAME] Paid Unverified [PERSON_NAME] - [EMAIL_ADDRESS][DOMAIN_NAME] Soci…" at bounding box center [472, 82] width 248 height 24
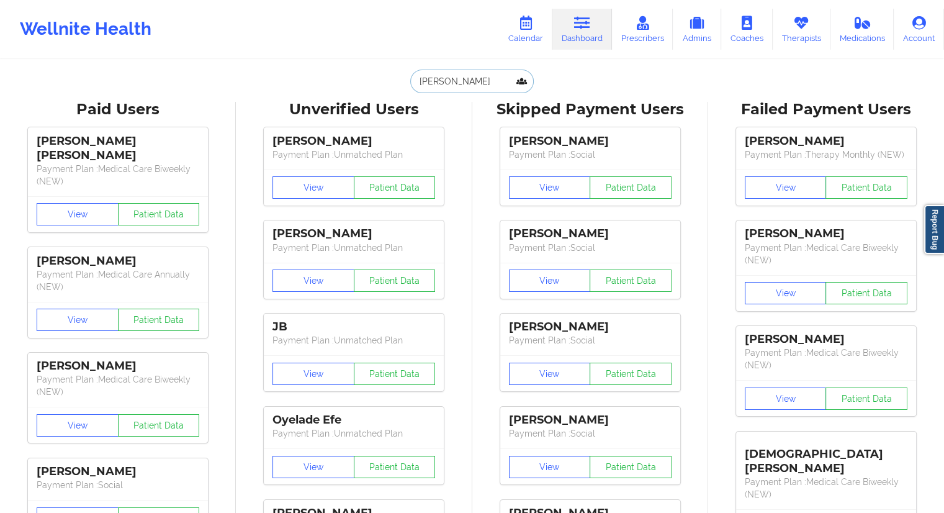
click at [426, 92] on input "[PERSON_NAME]" at bounding box center [471, 82] width 123 height 24
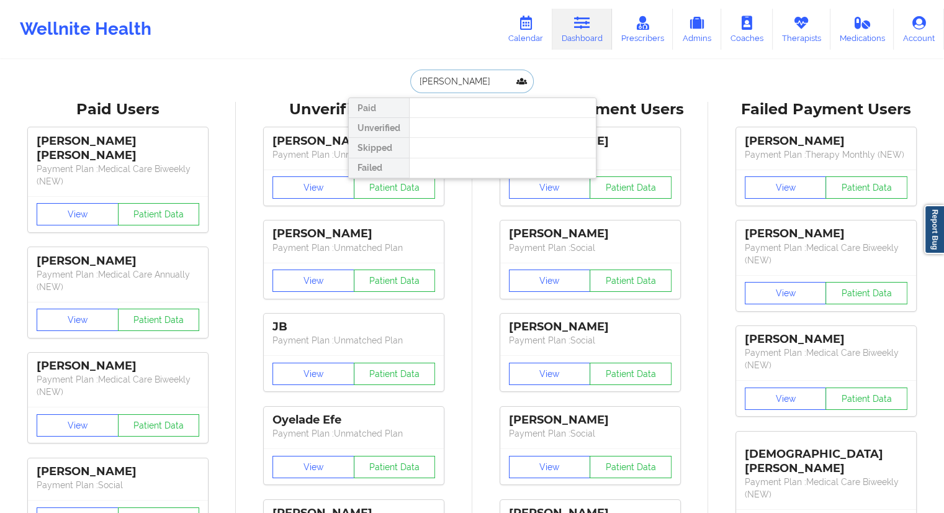
drag, startPoint x: 514, startPoint y: 78, endPoint x: 390, endPoint y: 78, distance: 123.5
click at [390, 78] on div "[PERSON_NAME] Paid Unverified Skipped Failed" at bounding box center [472, 82] width 248 height 24
paste input "[PERSON_NAME]"
click at [444, 81] on input "[PERSON_NAME]" at bounding box center [471, 82] width 123 height 24
drag, startPoint x: 474, startPoint y: 78, endPoint x: 417, endPoint y: 80, distance: 57.1
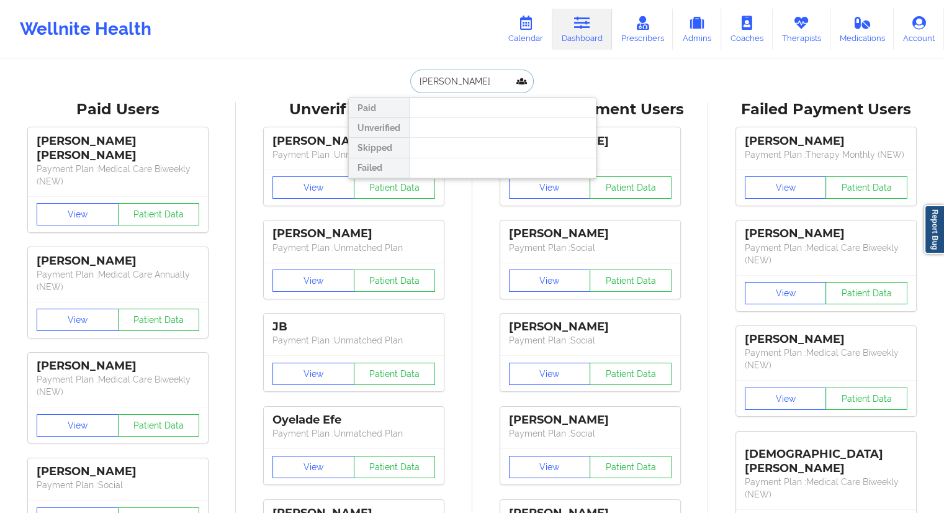
click at [417, 80] on input "[PERSON_NAME]" at bounding box center [471, 82] width 123 height 24
paste input "[EMAIL_ADDRESS][DOMAIN_NAME]"
click at [446, 120] on div at bounding box center [502, 128] width 187 height 20
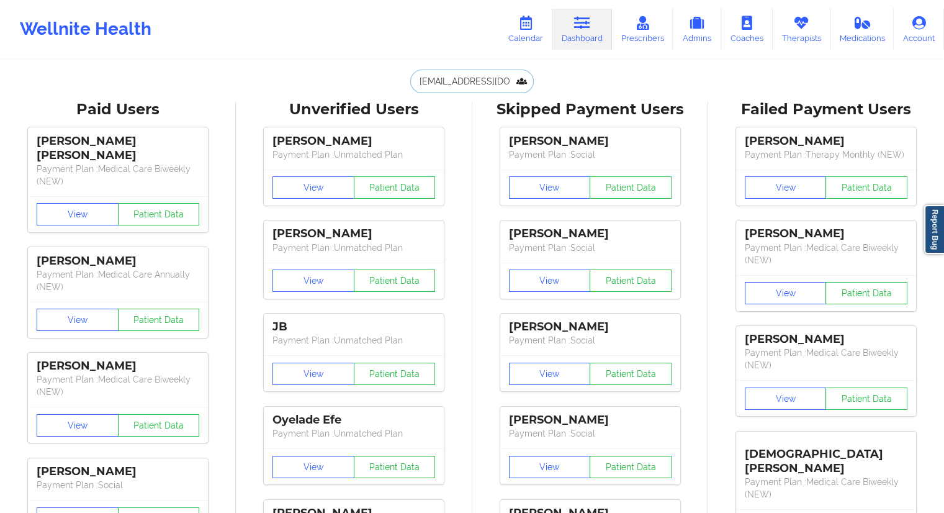
click at [454, 83] on input "[EMAIL_ADDRESS][DOMAIN_NAME]" at bounding box center [471, 82] width 123 height 24
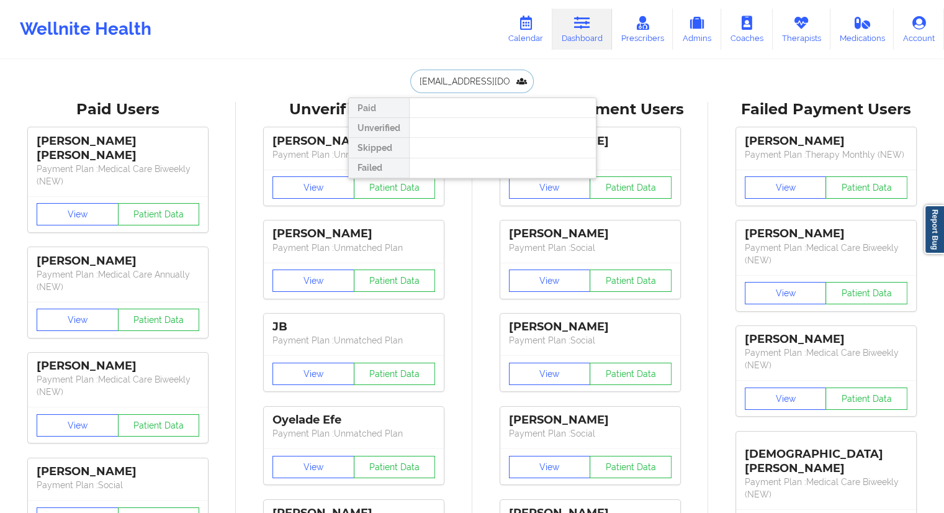
type input "[EMAIL_ADDRESS][DOMAIN_NAME]"
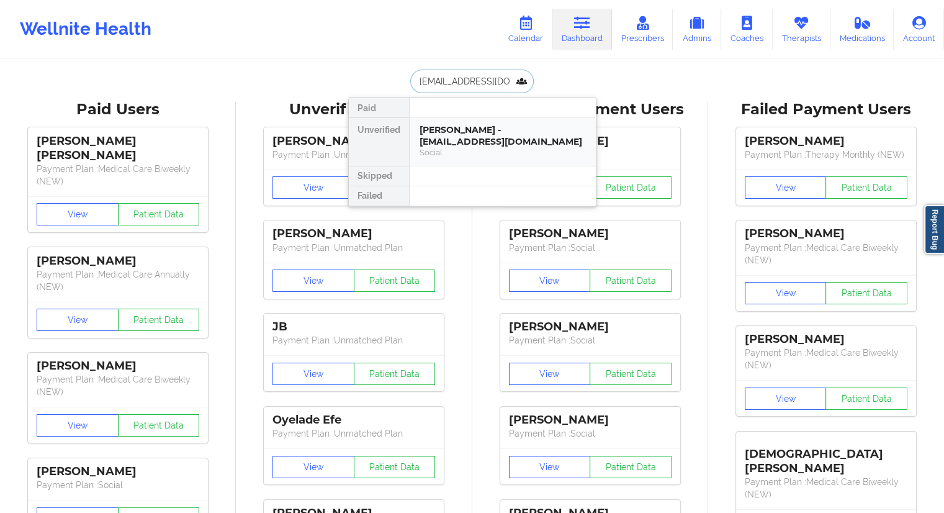
click at [480, 122] on div "[PERSON_NAME] - [EMAIL_ADDRESS][DOMAIN_NAME] Social" at bounding box center [503, 142] width 186 height 48
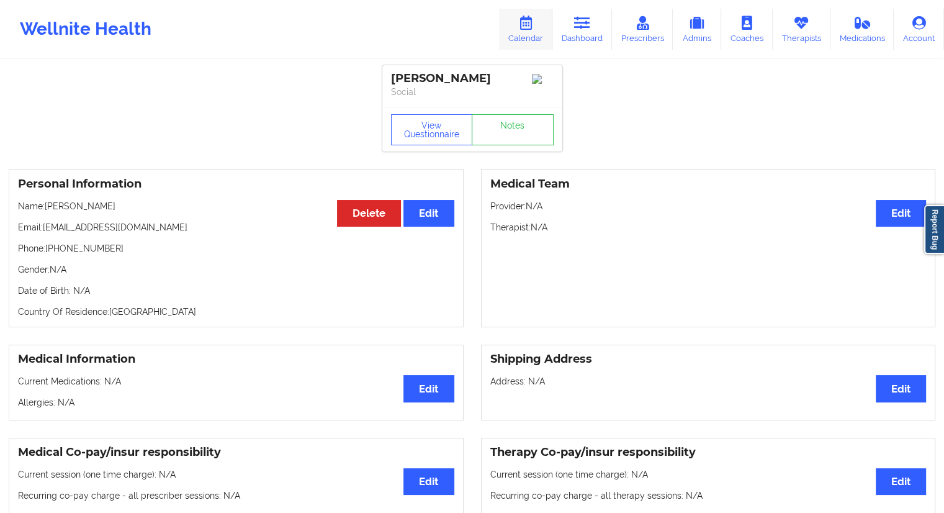
click at [533, 33] on link "Calendar" at bounding box center [525, 29] width 53 height 41
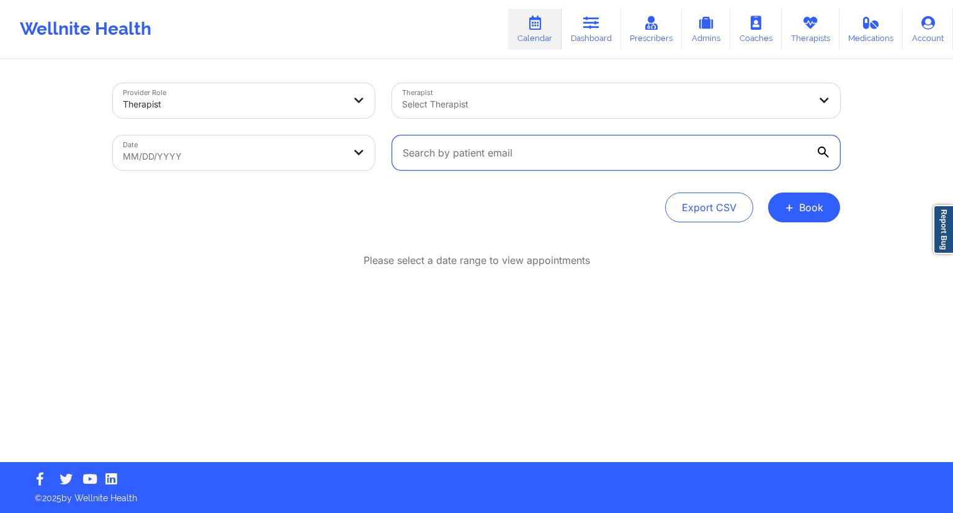
click at [475, 164] on input "text" at bounding box center [616, 152] width 448 height 35
select select "2025-8"
select select "2025-9"
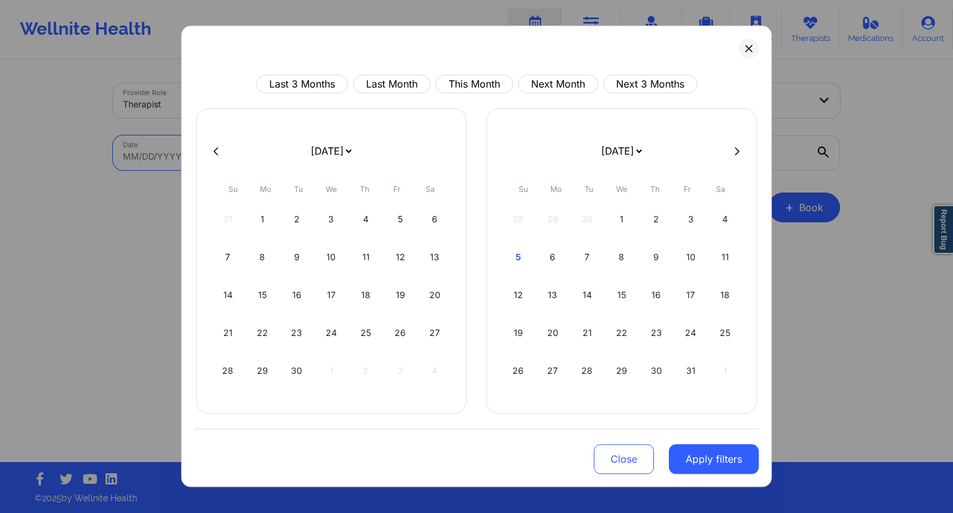
click at [272, 161] on body "Wellnite Health Calendar Dashboard Prescribers Admins Coaches Therapists Medica…" at bounding box center [476, 256] width 953 height 513
click at [622, 259] on div "8" at bounding box center [622, 257] width 32 height 35
select select "2025-9"
select select "2025-10"
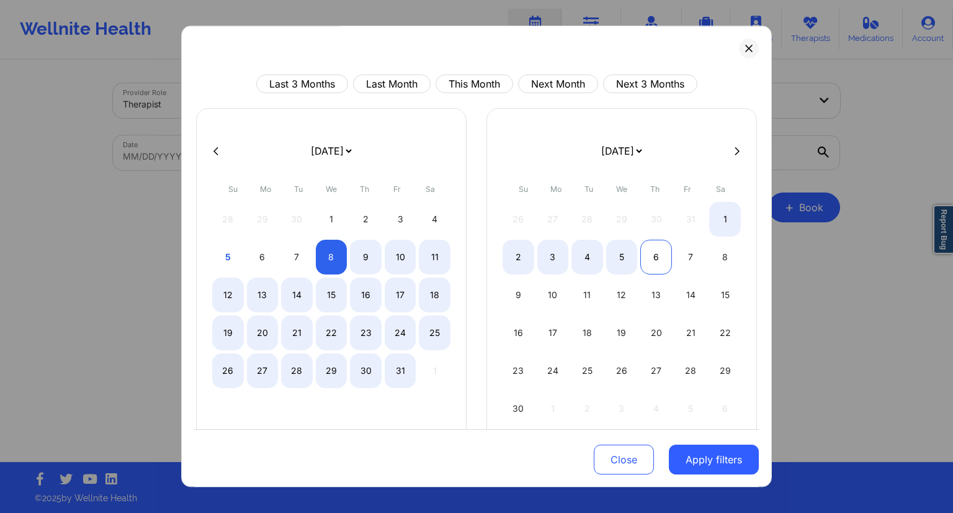
click at [650, 260] on div "6" at bounding box center [656, 257] width 32 height 35
select select "2025-9"
select select "2025-10"
click at [357, 262] on div "9" at bounding box center [366, 257] width 32 height 35
select select "2025-9"
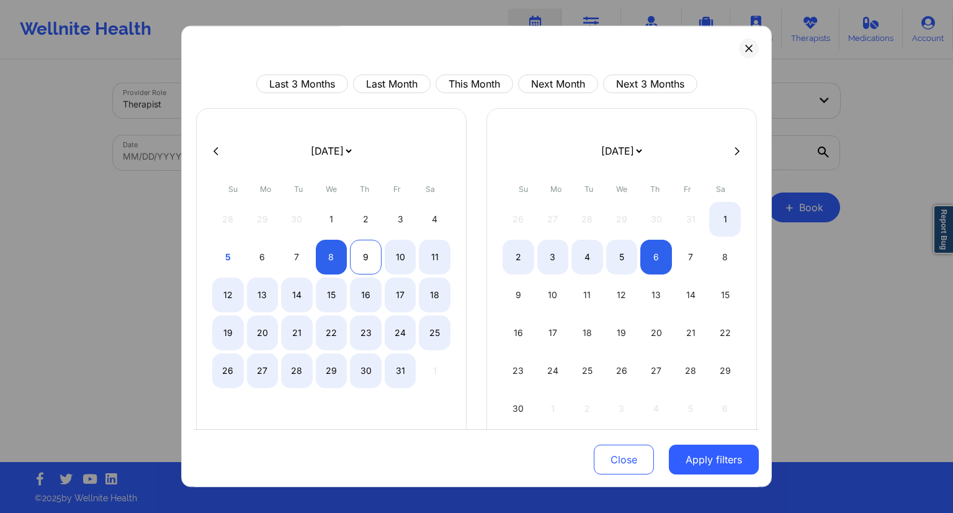
select select "2025-10"
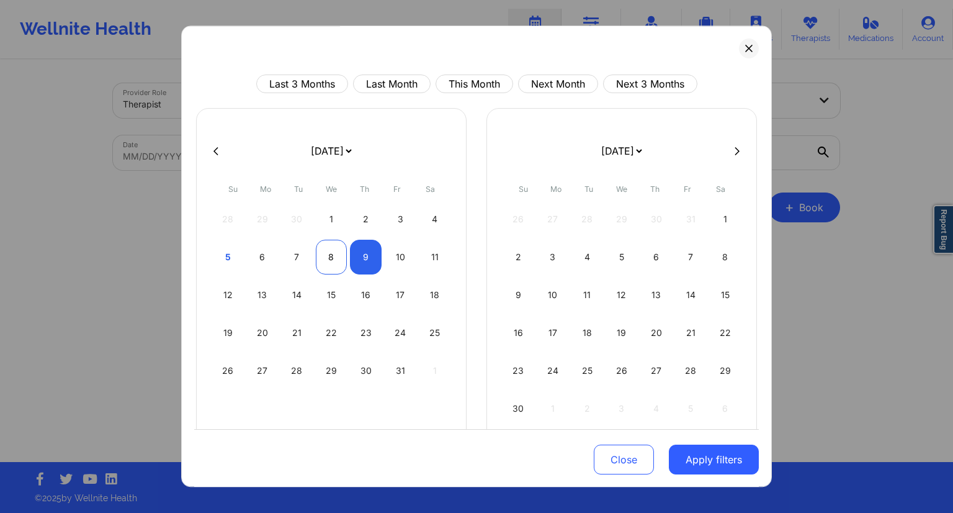
select select "2025-9"
select select "2025-10"
click at [333, 262] on div "8" at bounding box center [332, 257] width 32 height 35
select select "2025-9"
select select "2025-10"
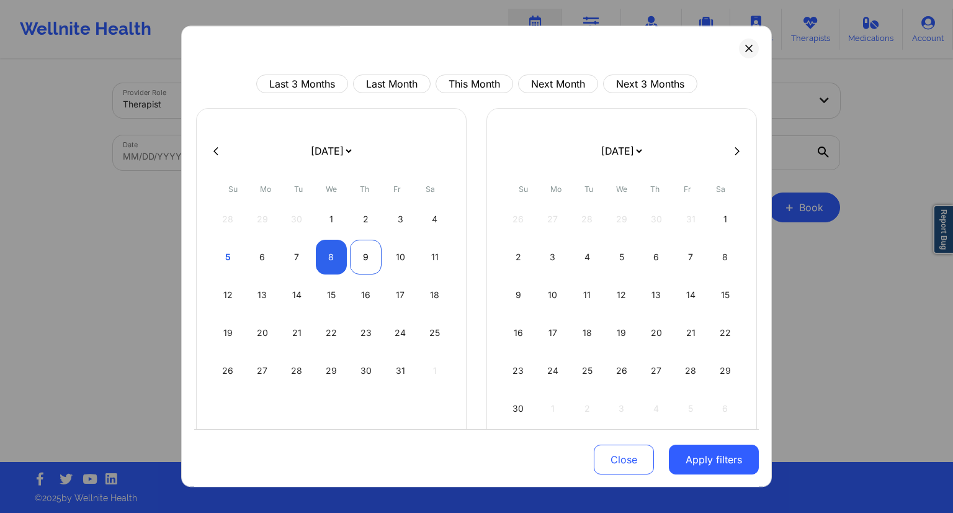
click at [357, 262] on div "9" at bounding box center [366, 257] width 32 height 35
select select "2025-9"
select select "2025-10"
click at [707, 469] on button "Apply filters" at bounding box center [714, 459] width 90 height 30
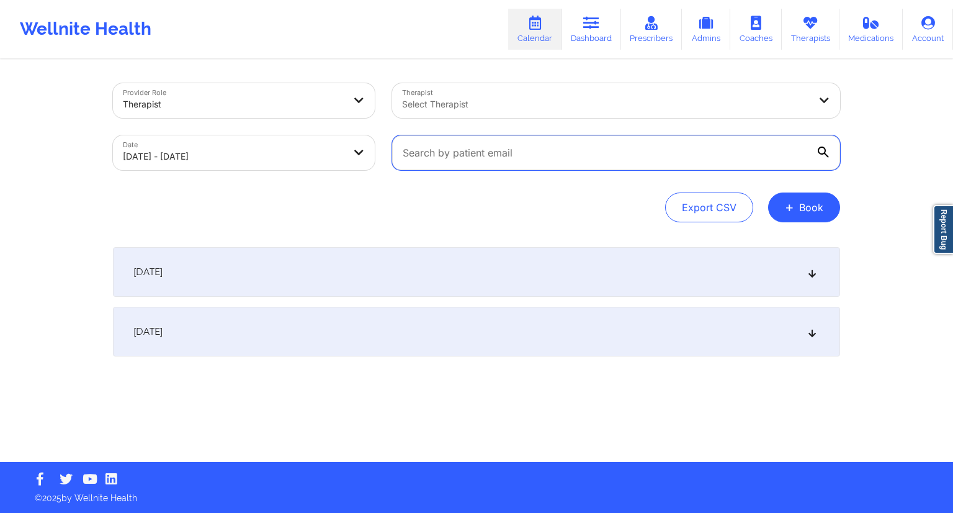
click at [483, 153] on input "text" at bounding box center [616, 152] width 448 height 35
paste input "[EMAIL_ADDRESS][DOMAIN_NAME]"
type input "[EMAIL_ADDRESS][DOMAIN_NAME]"
click at [418, 187] on div "Provider Role Therapist Therapist Select Therapist Date [DATE] - [DATE] [PERSON…" at bounding box center [476, 152] width 727 height 139
click at [247, 343] on div "[DATE]" at bounding box center [476, 332] width 727 height 50
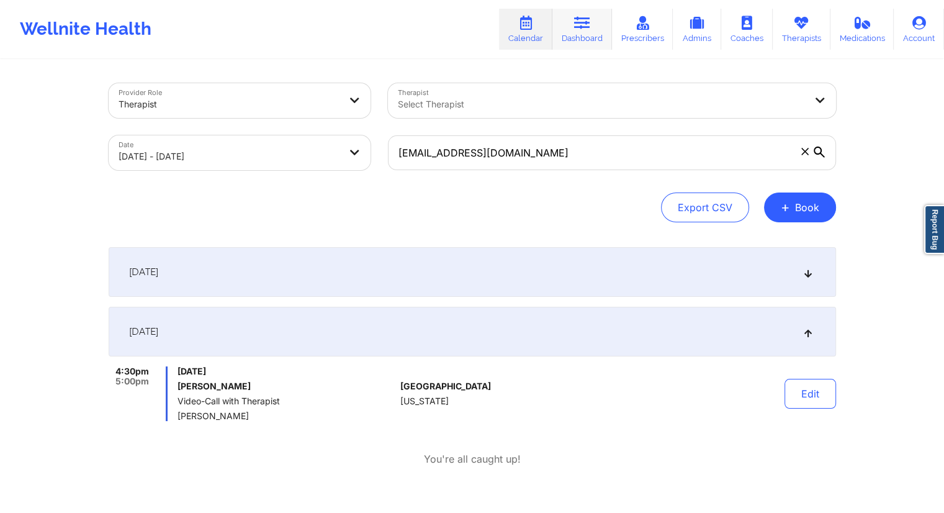
click at [571, 42] on link "Dashboard" at bounding box center [582, 29] width 60 height 41
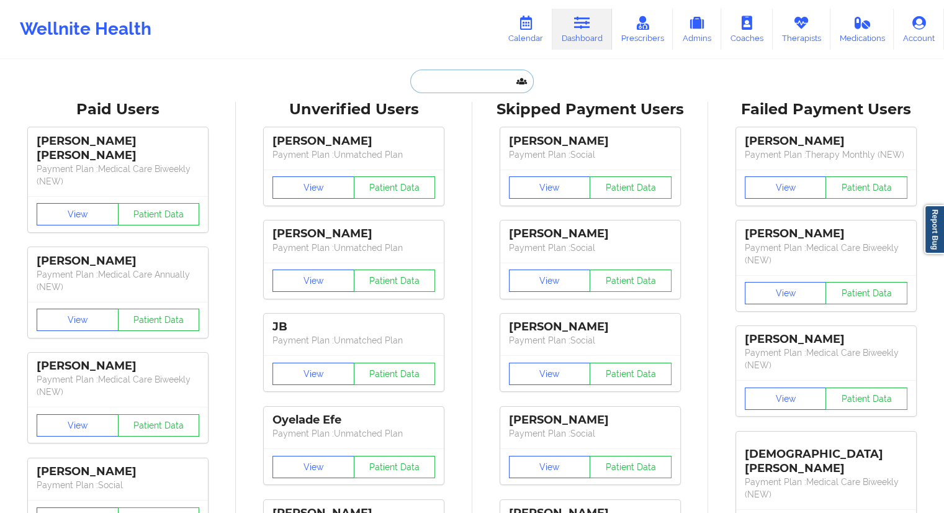
click at [437, 82] on input "text" at bounding box center [471, 82] width 123 height 24
paste input "[EMAIL_ADDRESS][DOMAIN_NAME]"
type input "[EMAIL_ADDRESS][DOMAIN_NAME]"
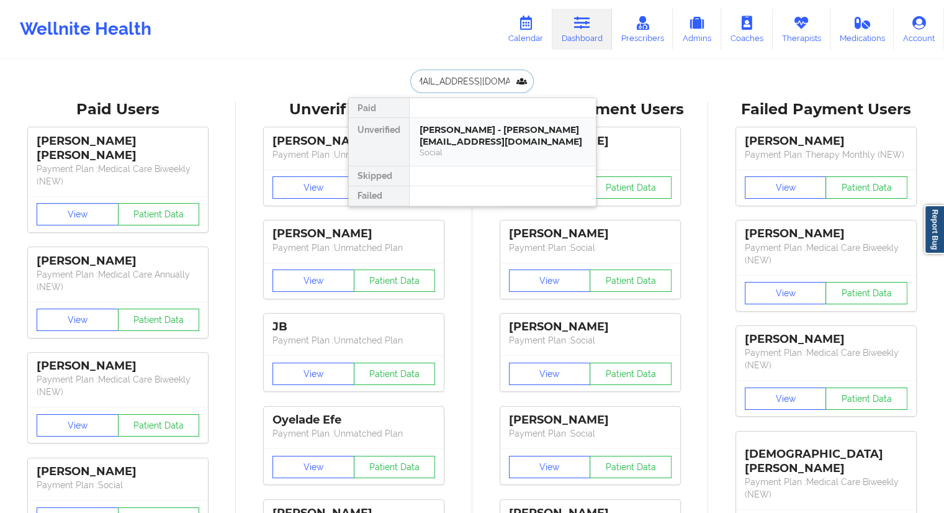
click at [434, 140] on div "[PERSON_NAME] - [PERSON_NAME][EMAIL_ADDRESS][DOMAIN_NAME]" at bounding box center [502, 135] width 166 height 23
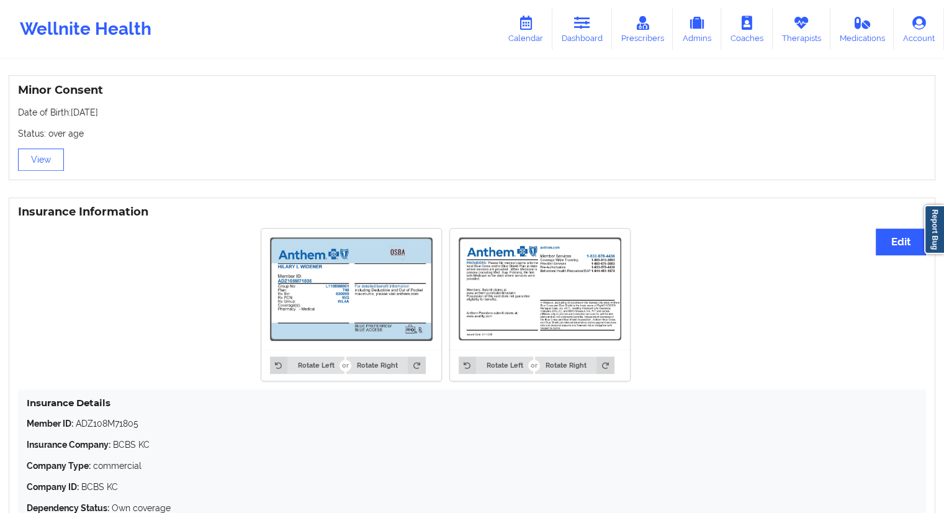
scroll to position [869, 0]
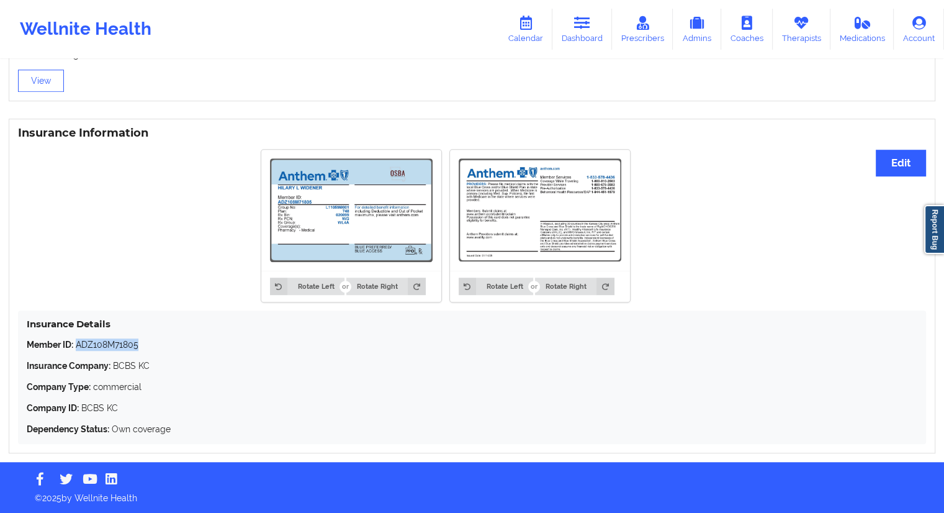
drag, startPoint x: 151, startPoint y: 344, endPoint x: 78, endPoint y: 341, distance: 73.3
click at [78, 341] on p "Member ID: ADZ108M71805" at bounding box center [472, 344] width 891 height 12
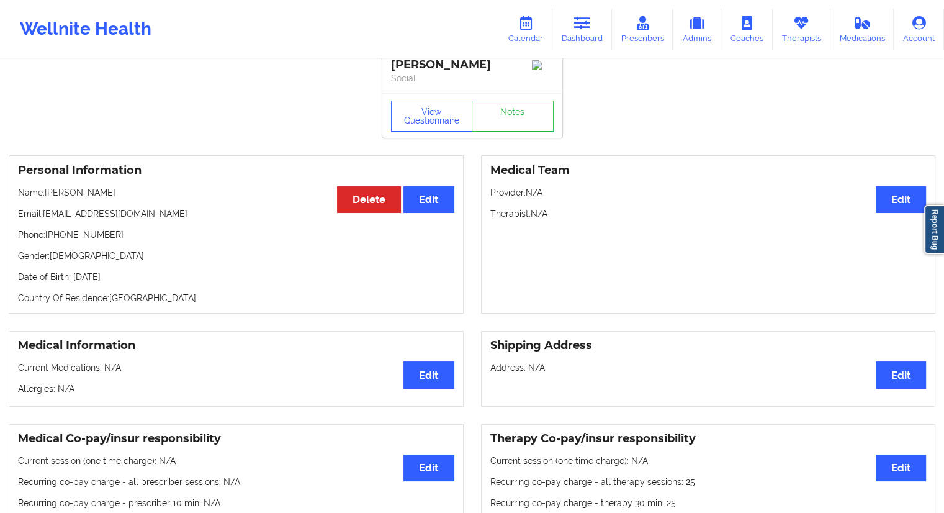
scroll to position [0, 0]
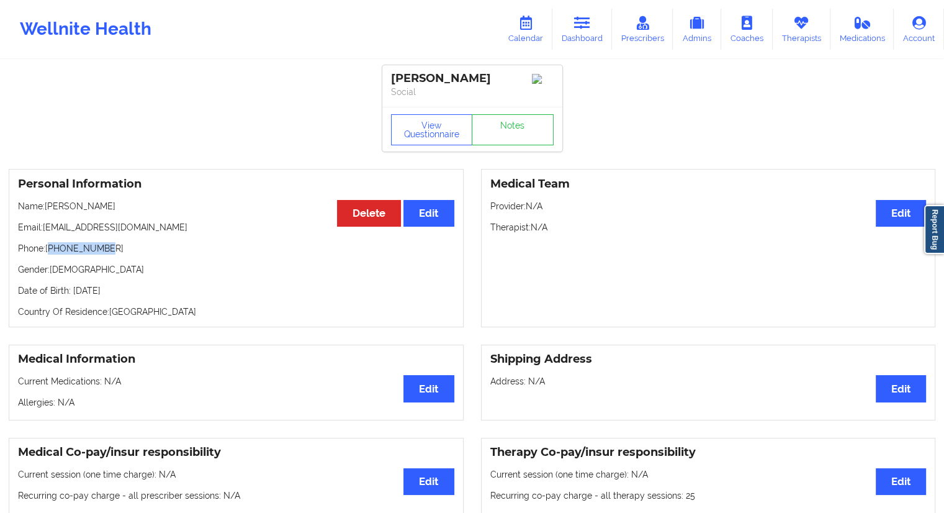
drag, startPoint x: 99, startPoint y: 246, endPoint x: 54, endPoint y: 249, distance: 45.4
click at [52, 248] on p "Phone: [PHONE_NUMBER]" at bounding box center [236, 248] width 436 height 12
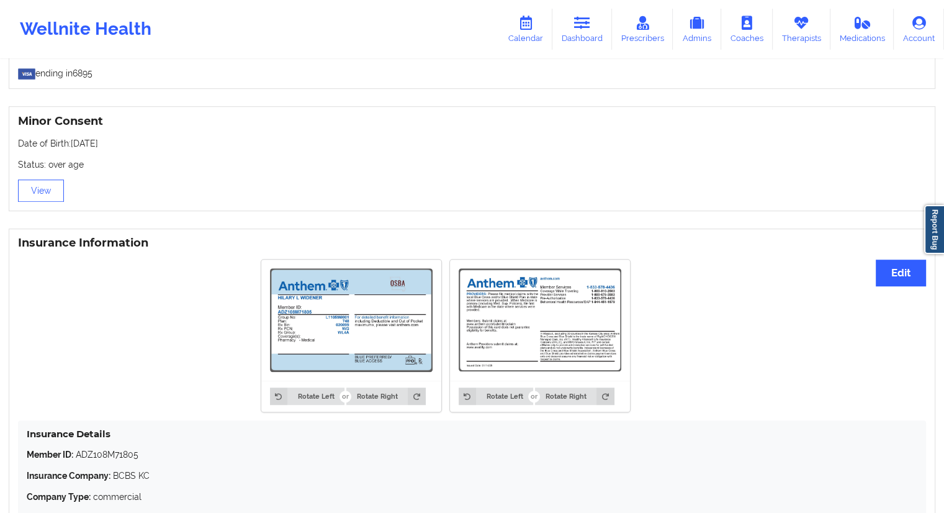
scroll to position [807, 0]
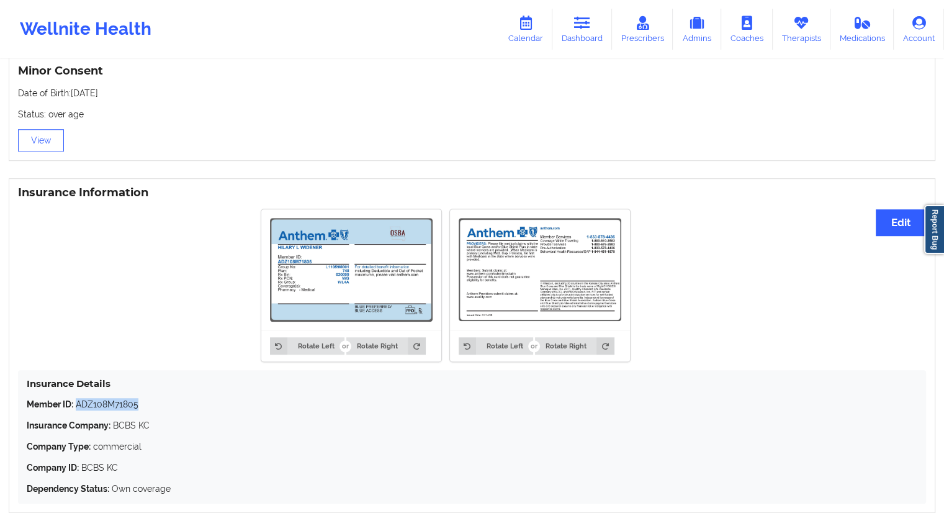
drag, startPoint x: 151, startPoint y: 402, endPoint x: 78, endPoint y: 405, distance: 72.7
click at [78, 405] on p "Member ID: ADZ108M71805" at bounding box center [472, 404] width 891 height 12
copy p "ADZ108M71805"
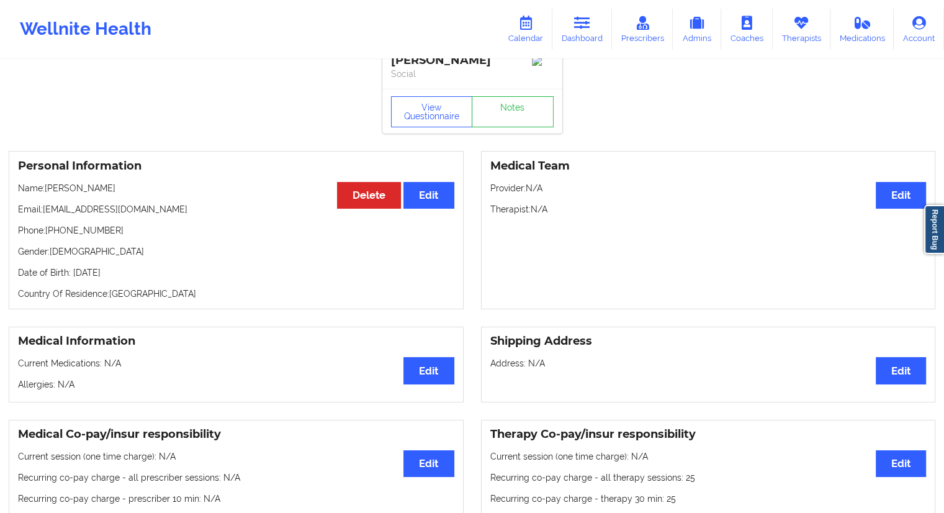
scroll to position [0, 0]
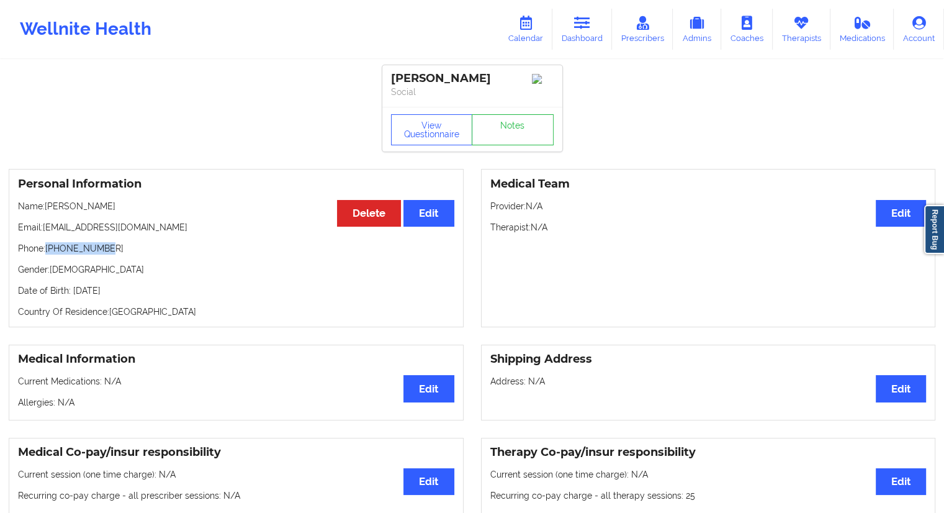
drag, startPoint x: 114, startPoint y: 254, endPoint x: 48, endPoint y: 250, distance: 65.9
click at [48, 250] on p "Phone: [PHONE_NUMBER]" at bounding box center [236, 248] width 436 height 12
copy p "[PHONE_NUMBER]"
drag, startPoint x: 109, startPoint y: 208, endPoint x: 45, endPoint y: 207, distance: 63.9
click at [45, 207] on p "Name: [PERSON_NAME]" at bounding box center [236, 206] width 436 height 12
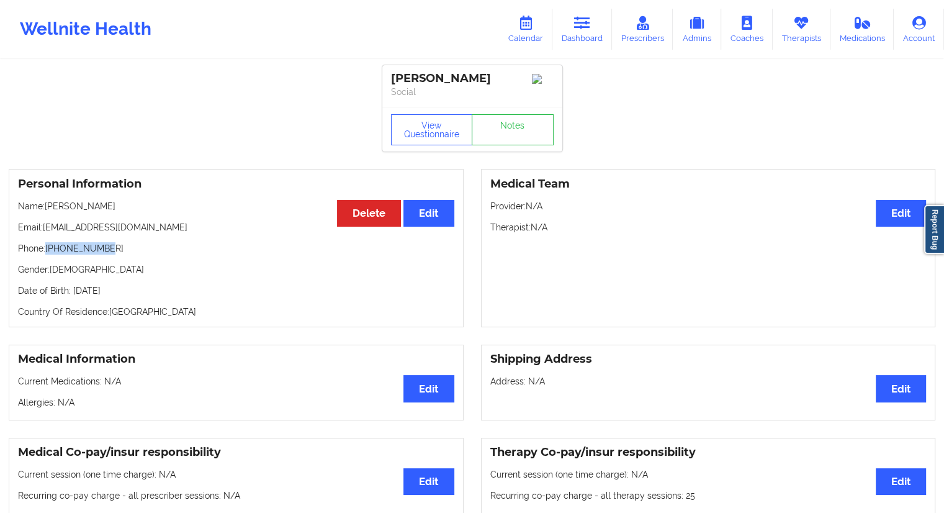
copy p "[PERSON_NAME]"
click at [573, 38] on link "Dashboard" at bounding box center [582, 29] width 60 height 41
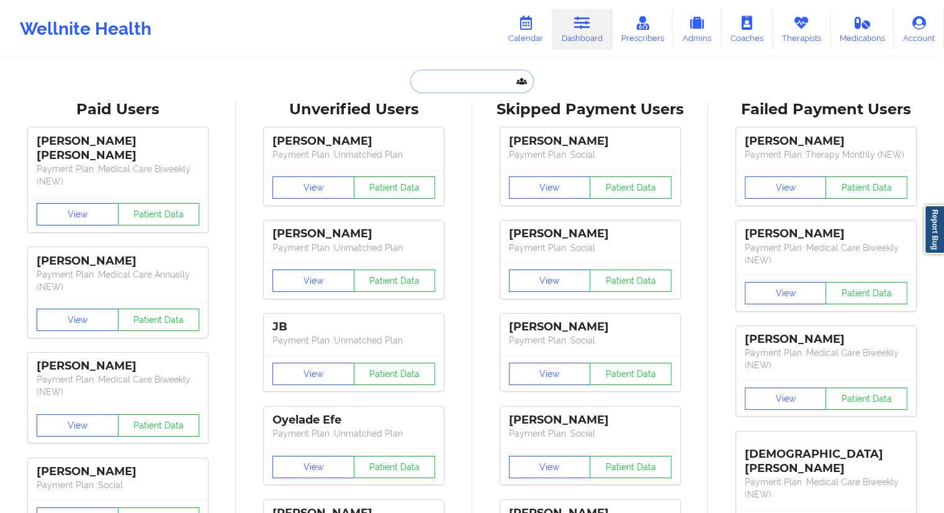
click at [472, 83] on input "text" at bounding box center [471, 82] width 123 height 24
paste input "[PERSON_NAME]"
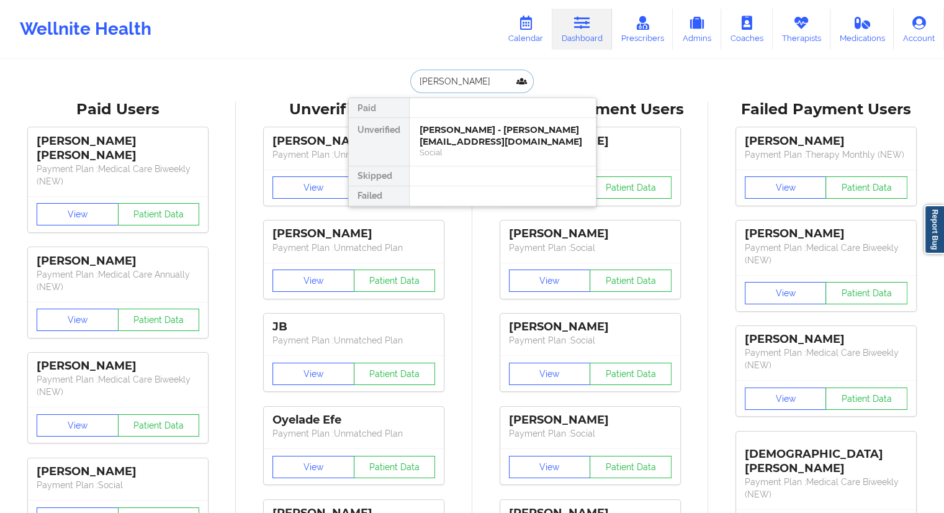
drag, startPoint x: 496, startPoint y: 83, endPoint x: 410, endPoint y: 92, distance: 87.4
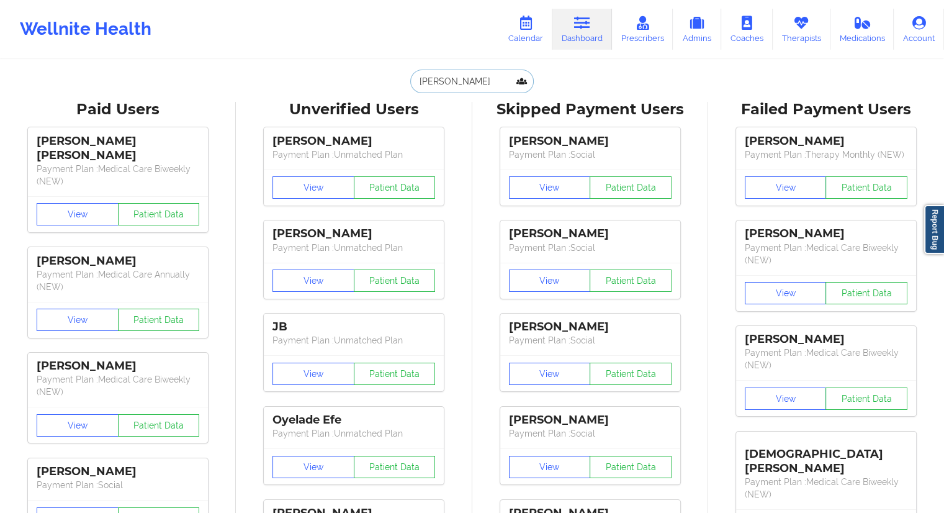
type input "[PERSON_NAME]"
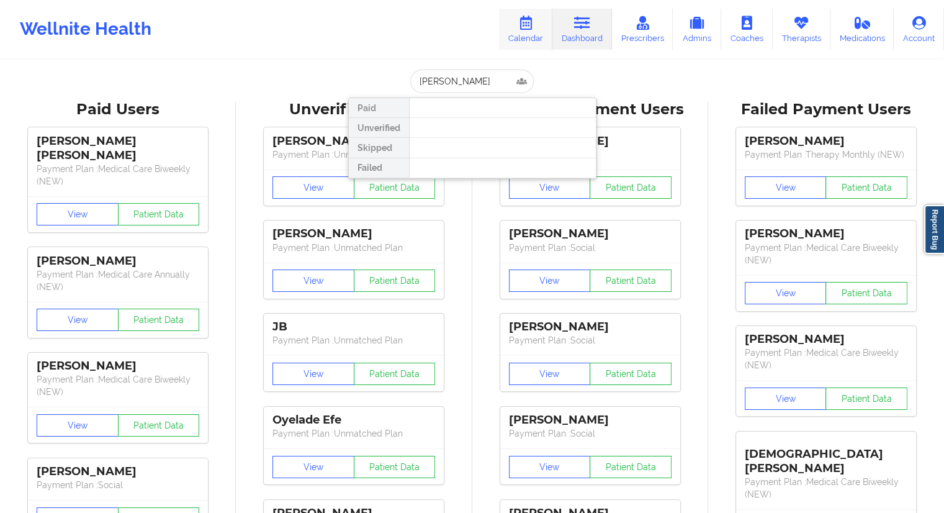
click at [536, 30] on link "Calendar" at bounding box center [525, 29] width 53 height 41
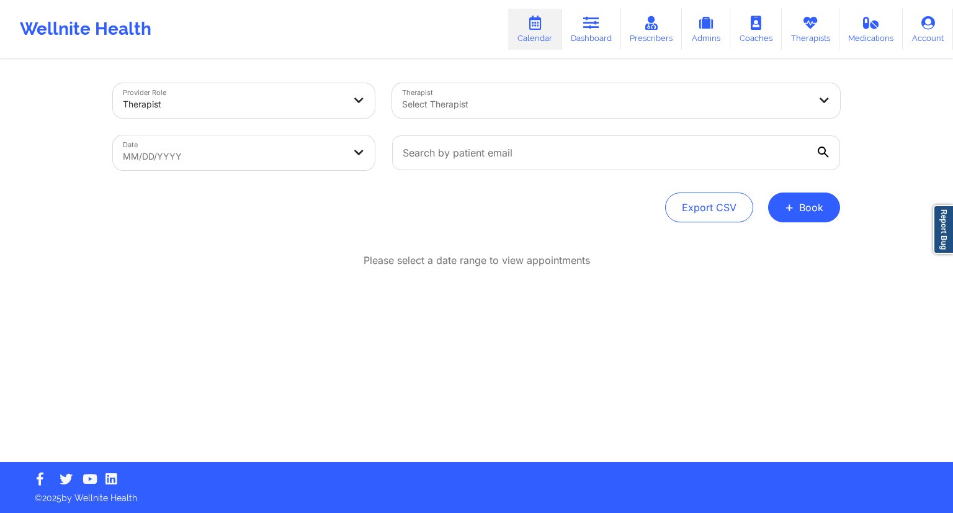
select select "2025-8"
select select "2025-9"
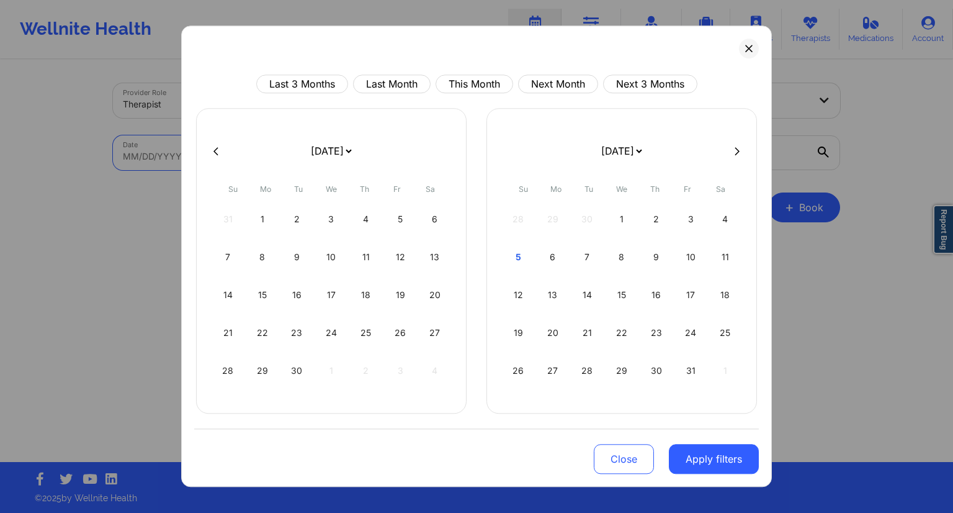
click at [259, 137] on body "Wellnite Health Calendar Dashboard Prescribers Admins Coaches Therapists Medica…" at bounding box center [476, 256] width 953 height 513
click at [524, 260] on div "5" at bounding box center [519, 257] width 32 height 35
select select "2025-9"
select select "2025-10"
select select "2025-9"
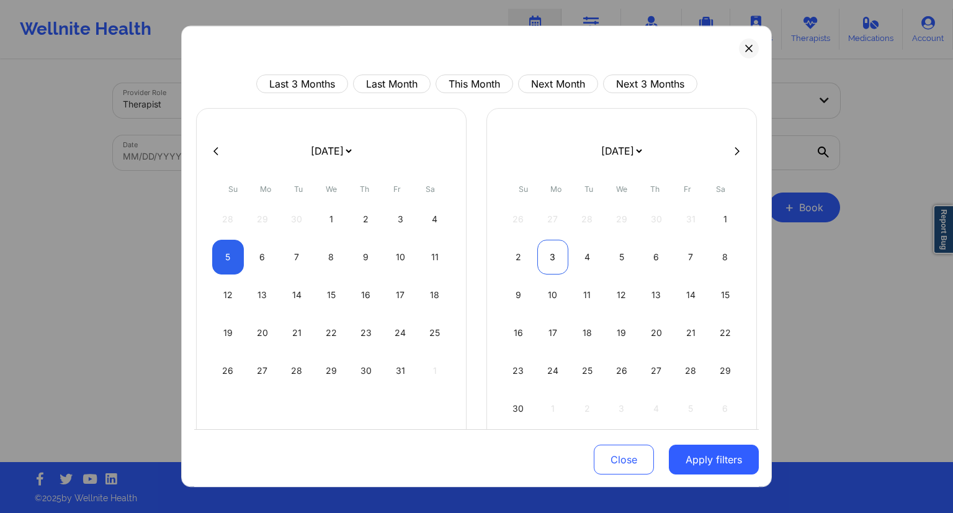
select select "2025-10"
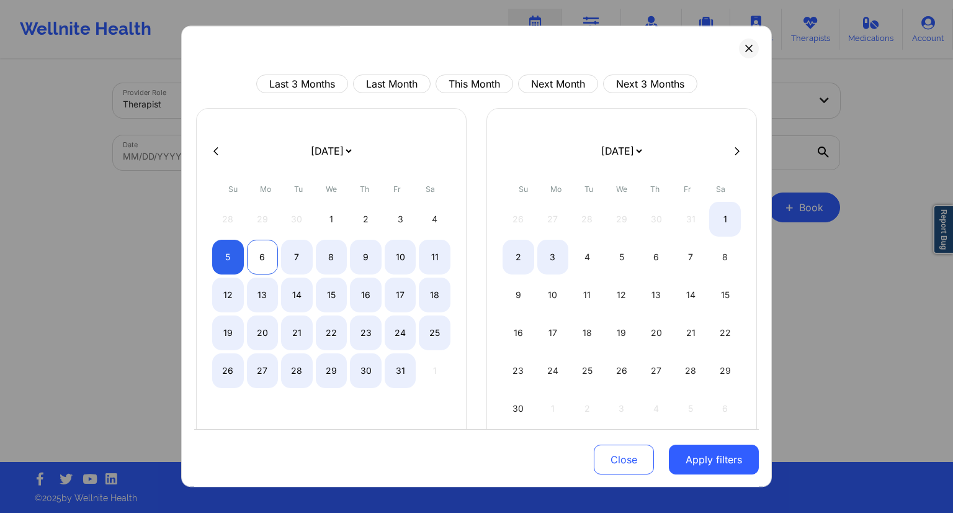
select select "2025-9"
select select "2025-10"
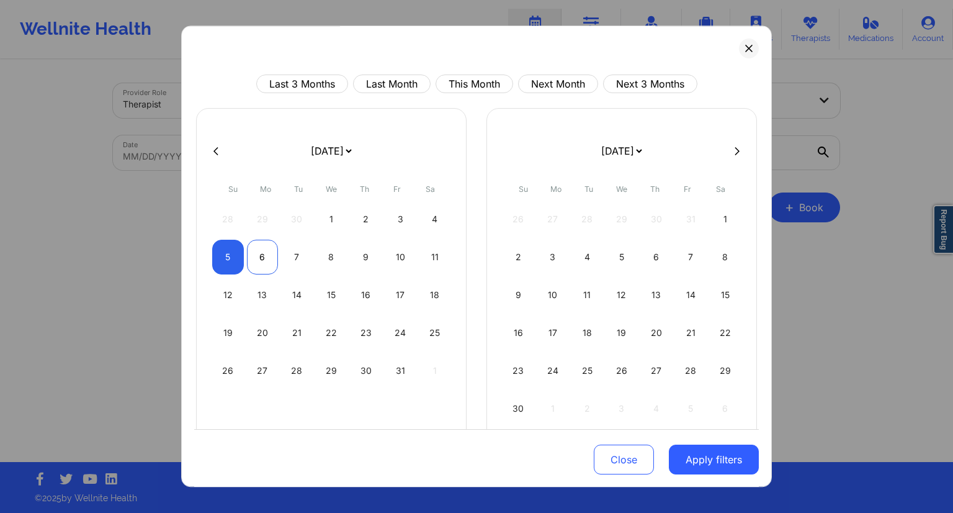
click at [247, 261] on div "6" at bounding box center [263, 257] width 32 height 35
select select "2025-9"
select select "2025-10"
click at [722, 465] on button "Apply filters" at bounding box center [714, 459] width 90 height 30
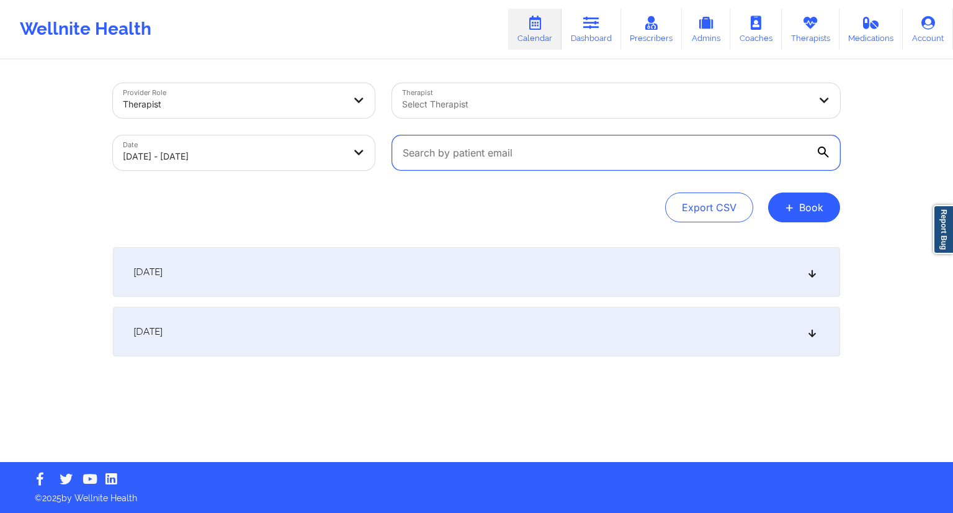
click at [505, 164] on input "text" at bounding box center [616, 152] width 448 height 35
paste input "[EMAIL_ADDRESS][DOMAIN_NAME]"
type input "[EMAIL_ADDRESS][DOMAIN_NAME]"
click at [305, 315] on div "[DATE]" at bounding box center [476, 332] width 727 height 50
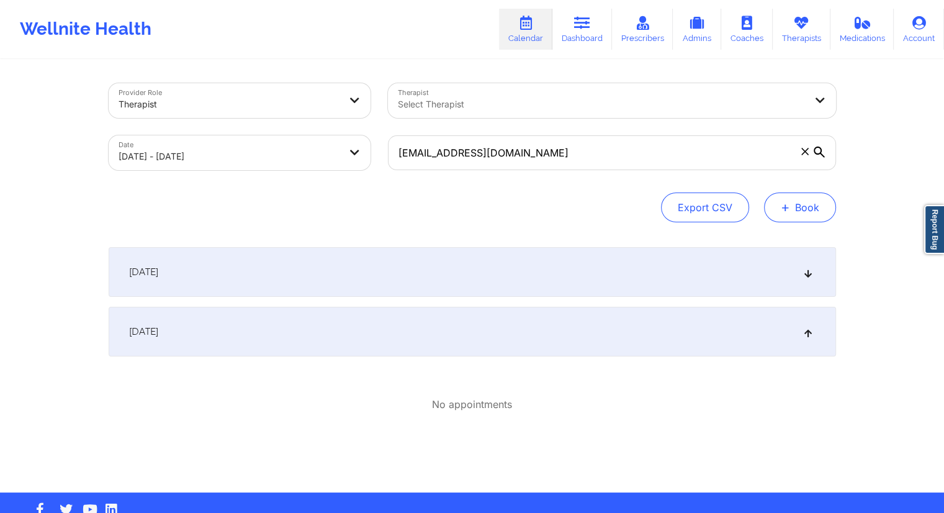
click at [793, 212] on button "+ Book" at bounding box center [800, 207] width 72 height 30
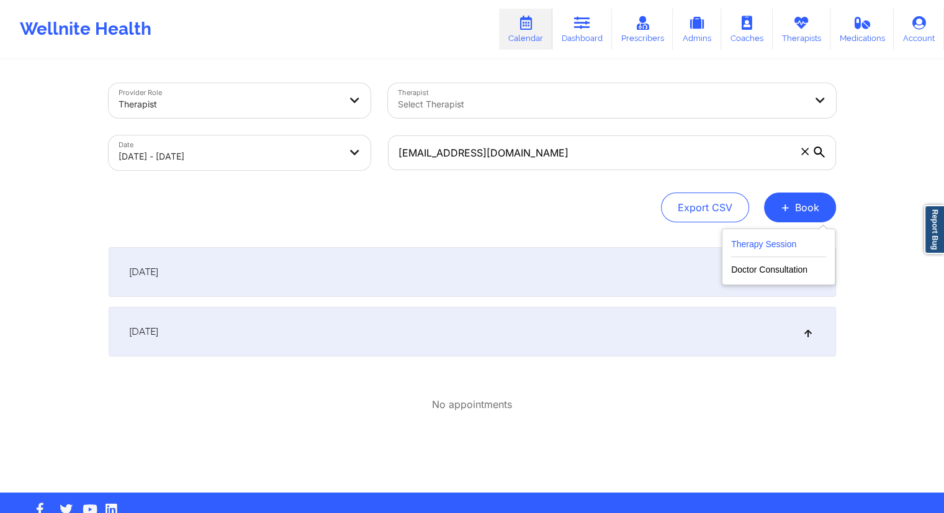
click at [751, 244] on button "Therapy Session" at bounding box center [778, 246] width 95 height 20
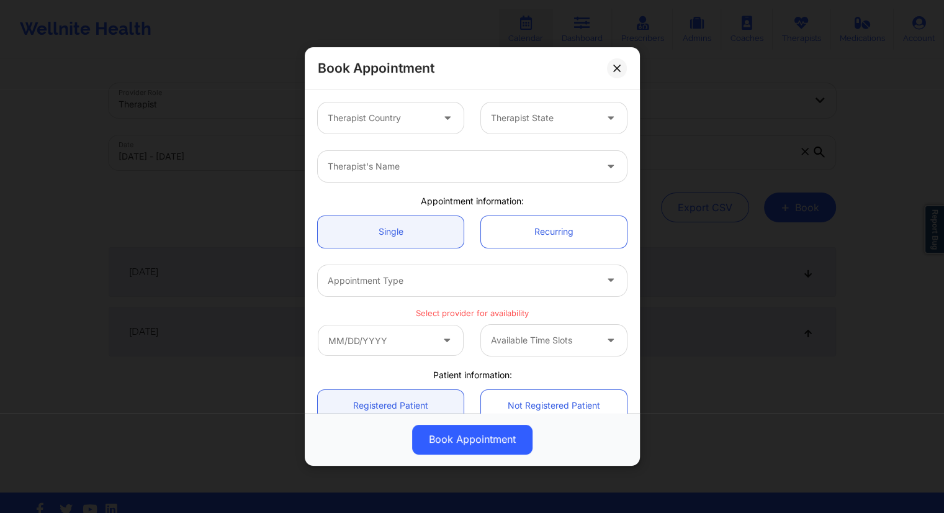
click at [413, 120] on div at bounding box center [380, 117] width 105 height 15
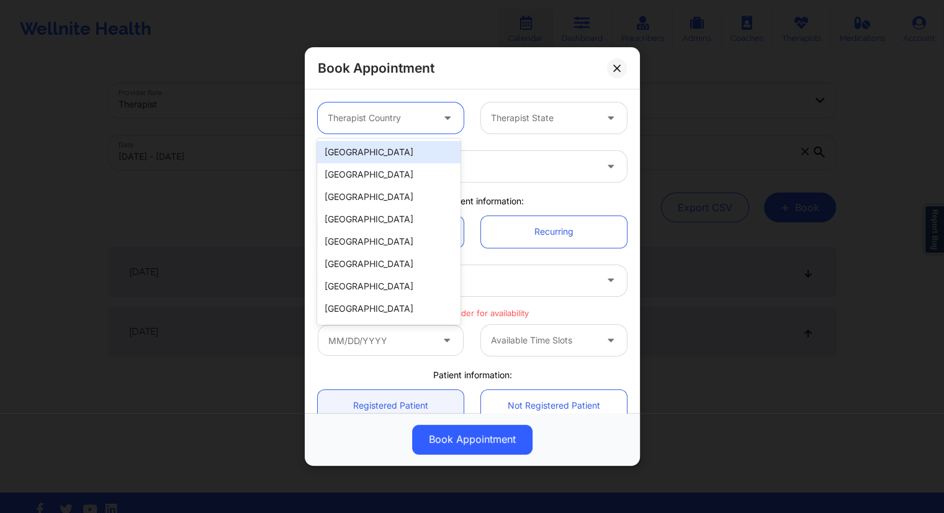
click at [367, 151] on div "[GEOGRAPHIC_DATA]" at bounding box center [388, 152] width 143 height 22
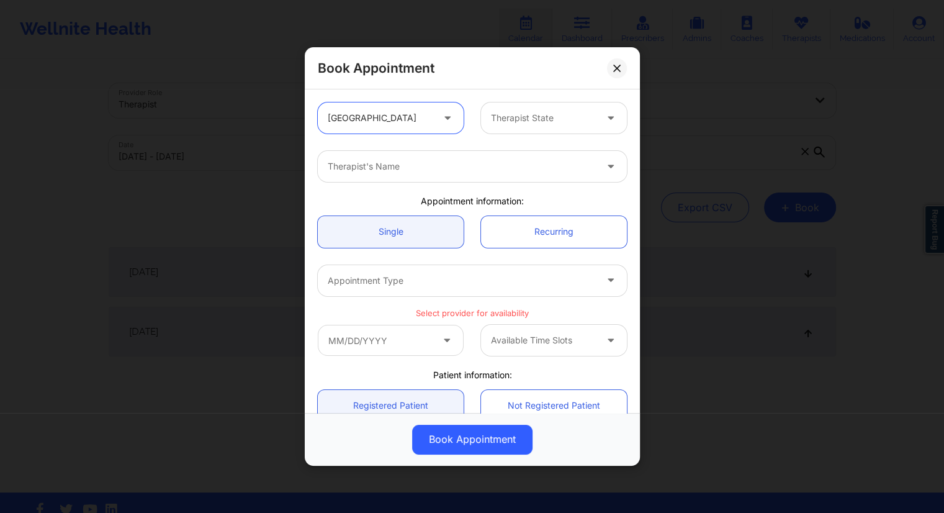
click at [539, 117] on div at bounding box center [543, 117] width 105 height 15
type input "c"
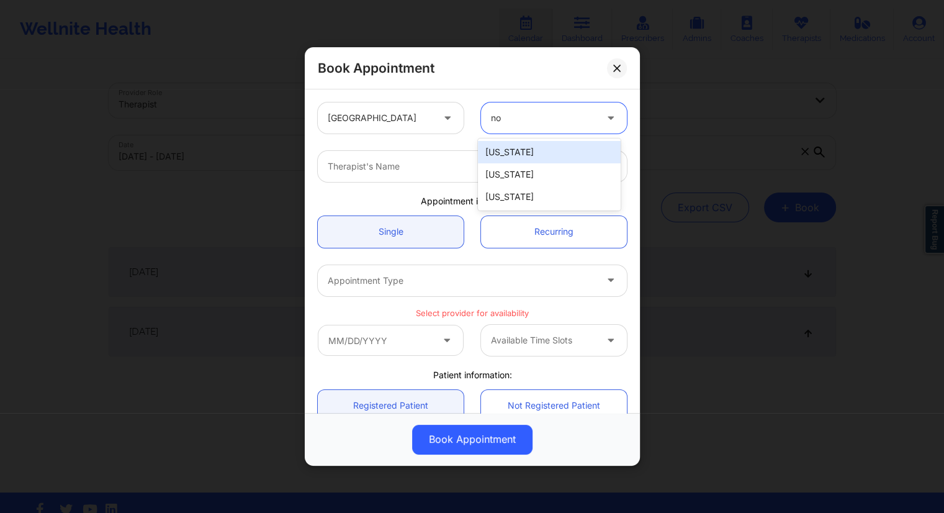
type input "nor"
click at [516, 155] on div "[US_STATE]" at bounding box center [549, 152] width 143 height 22
click at [375, 166] on div at bounding box center [462, 166] width 268 height 15
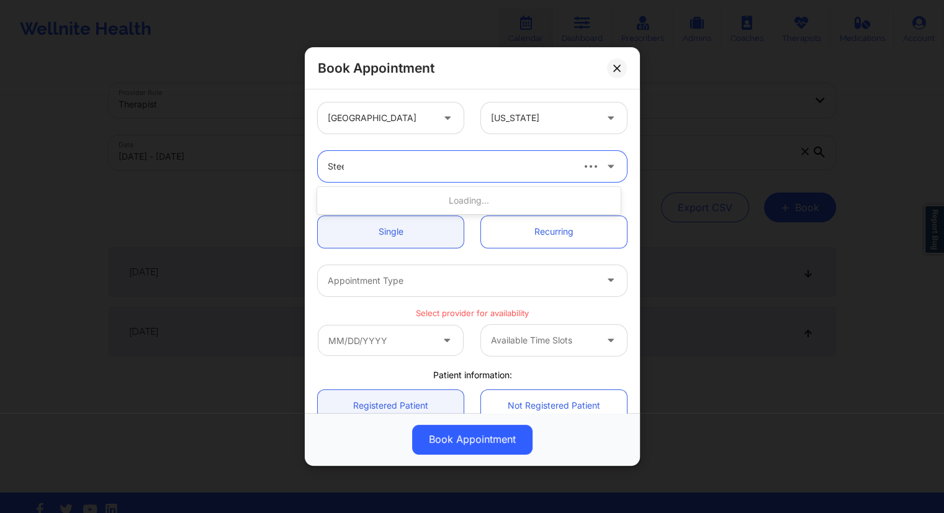
type input "[PERSON_NAME]"
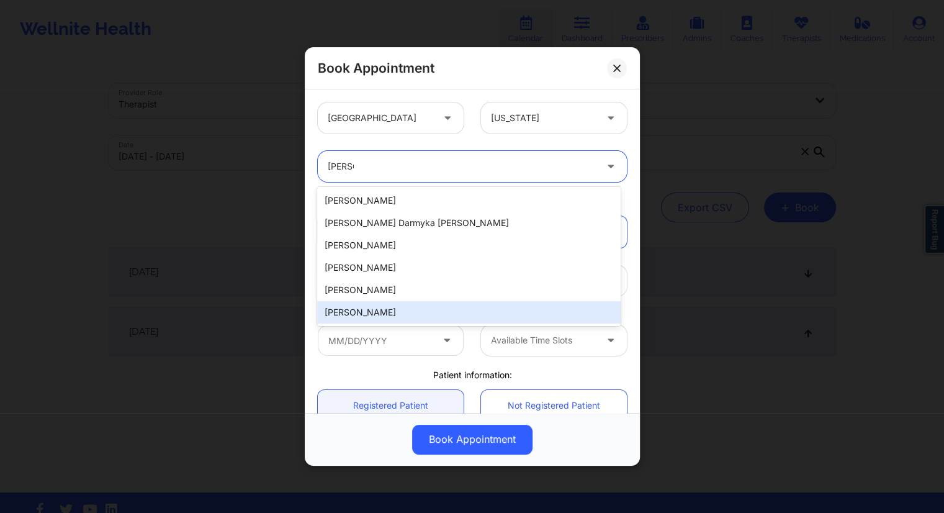
click at [369, 313] on div "[PERSON_NAME]" at bounding box center [468, 312] width 303 height 22
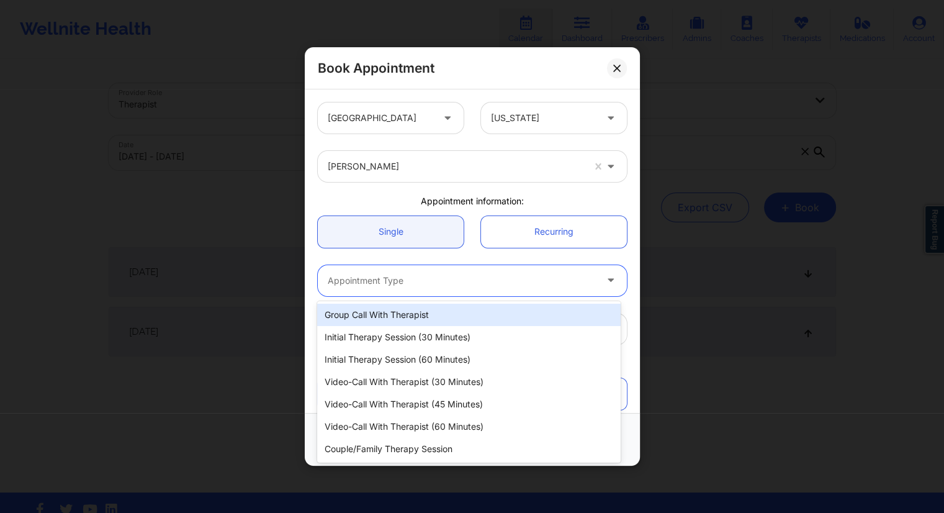
click at [423, 280] on div at bounding box center [462, 280] width 268 height 15
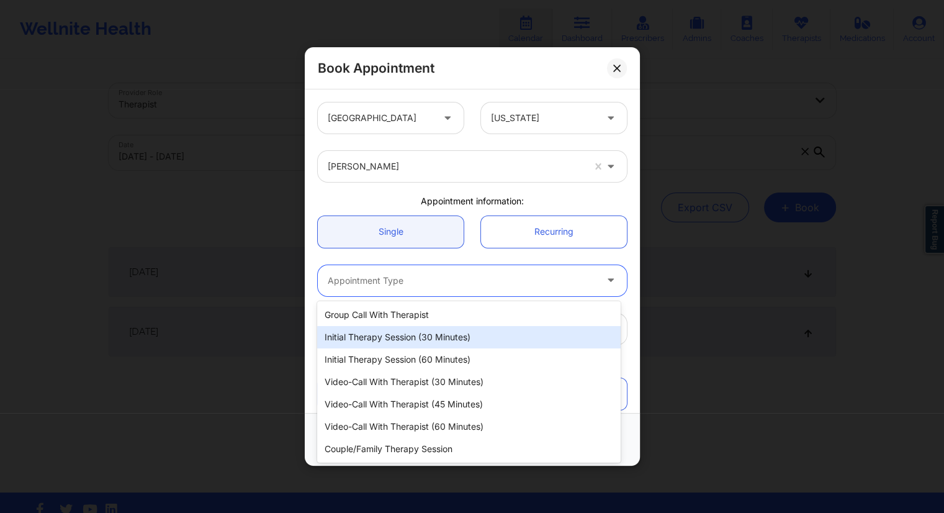
click at [397, 339] on div "Initial Therapy Session (30 minutes)" at bounding box center [468, 337] width 303 height 22
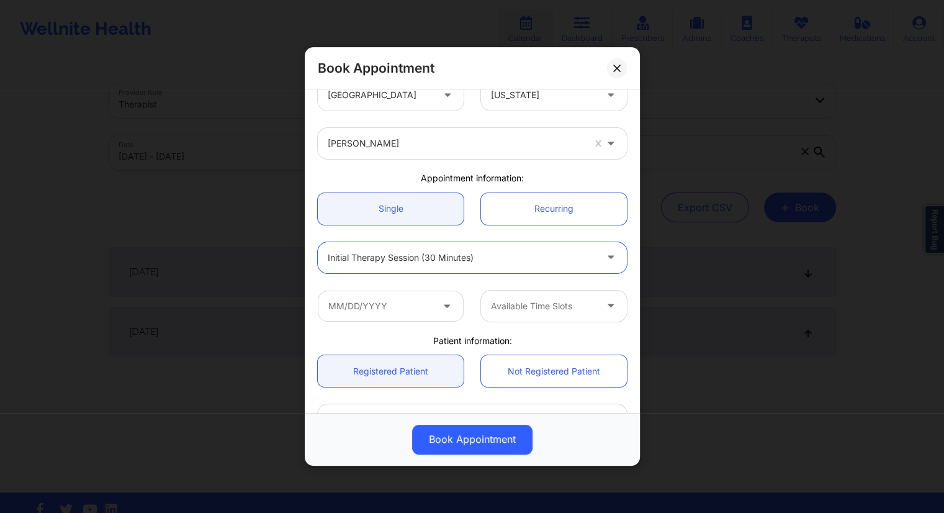
scroll to position [62, 0]
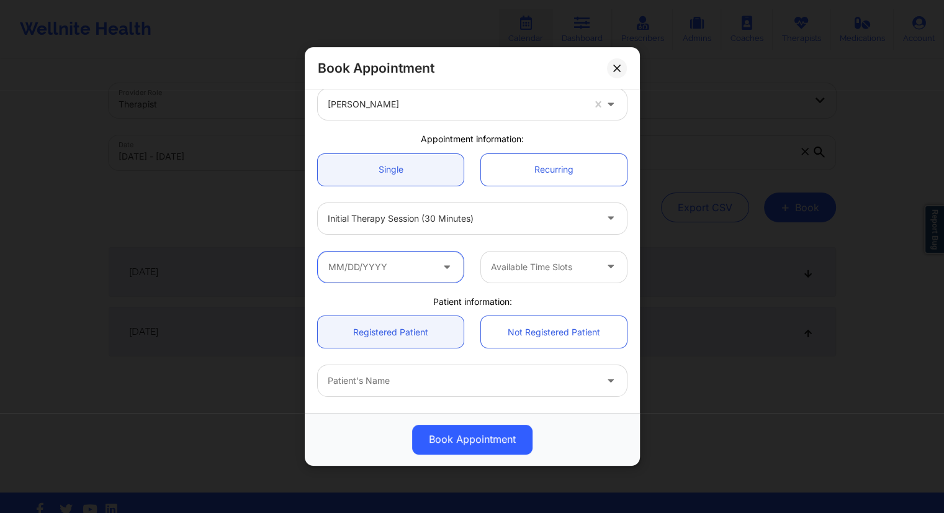
click at [393, 261] on input "text" at bounding box center [391, 266] width 146 height 31
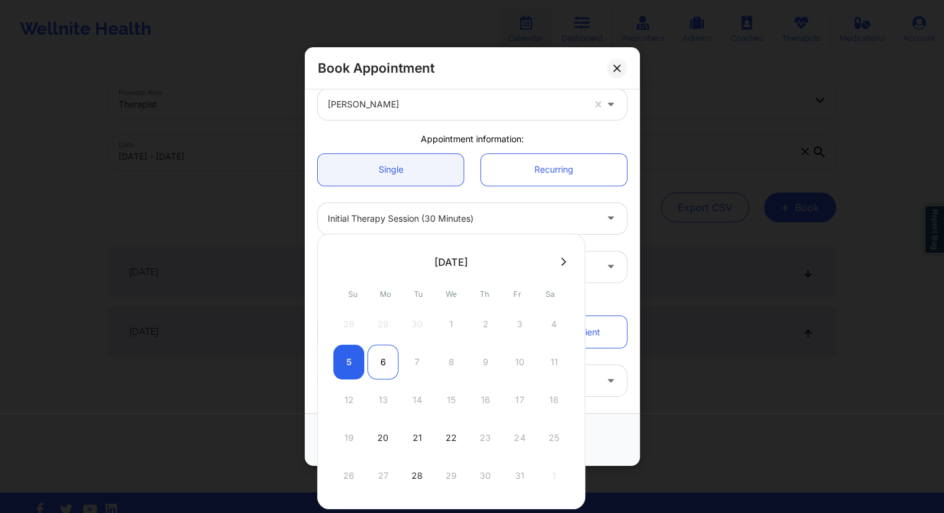
click at [387, 366] on div "6" at bounding box center [382, 361] width 31 height 35
type input "[DATE]"
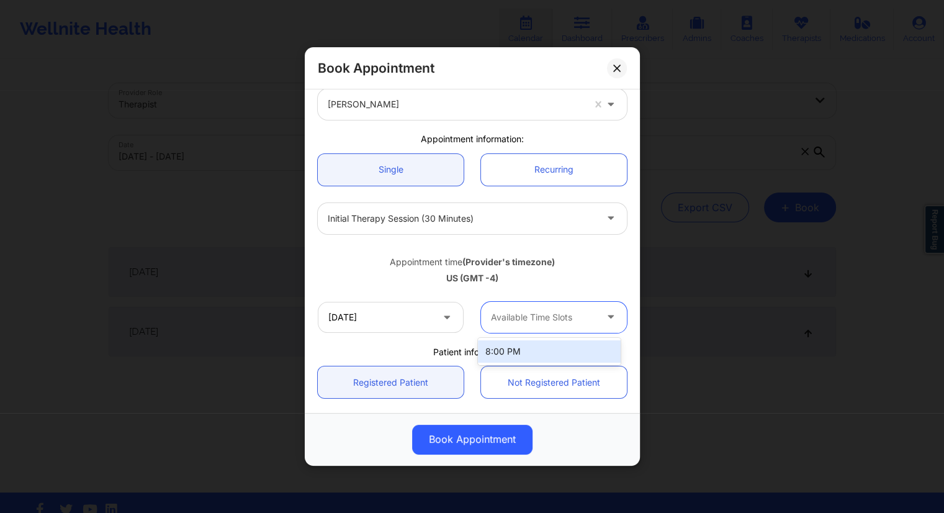
click at [553, 318] on div at bounding box center [543, 317] width 105 height 15
click at [519, 353] on div "8:00 PM" at bounding box center [549, 351] width 143 height 22
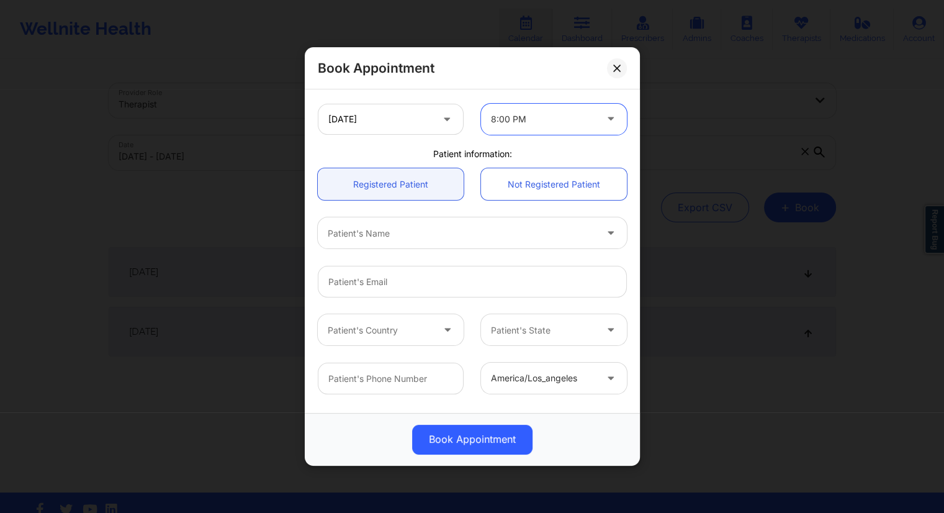
scroll to position [259, 0]
click at [581, 115] on div at bounding box center [543, 119] width 105 height 15
click at [460, 147] on div "[GEOGRAPHIC_DATA] [US_STATE] [PERSON_NAME] Appointment information: Single Recu…" at bounding box center [472, 151] width 326 height 635
click at [621, 70] on button at bounding box center [617, 68] width 20 height 20
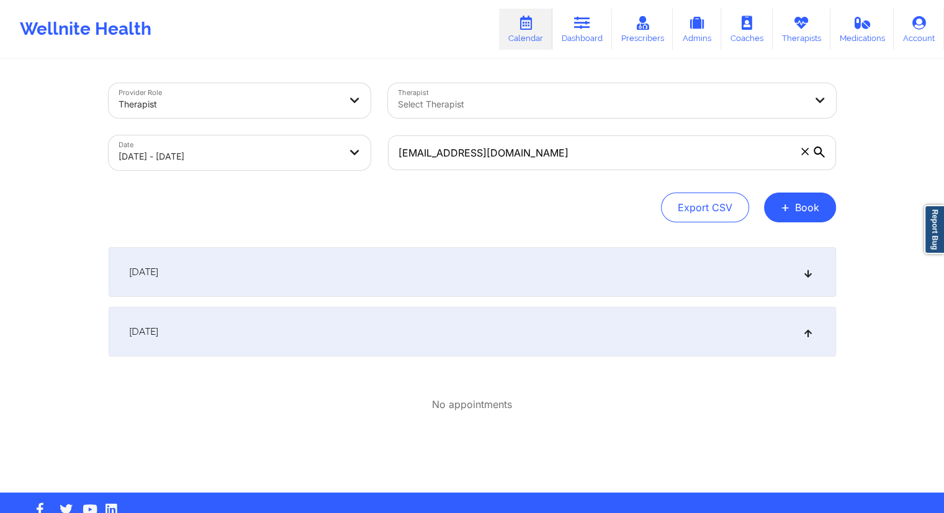
click at [359, 333] on div "[DATE]" at bounding box center [472, 332] width 727 height 50
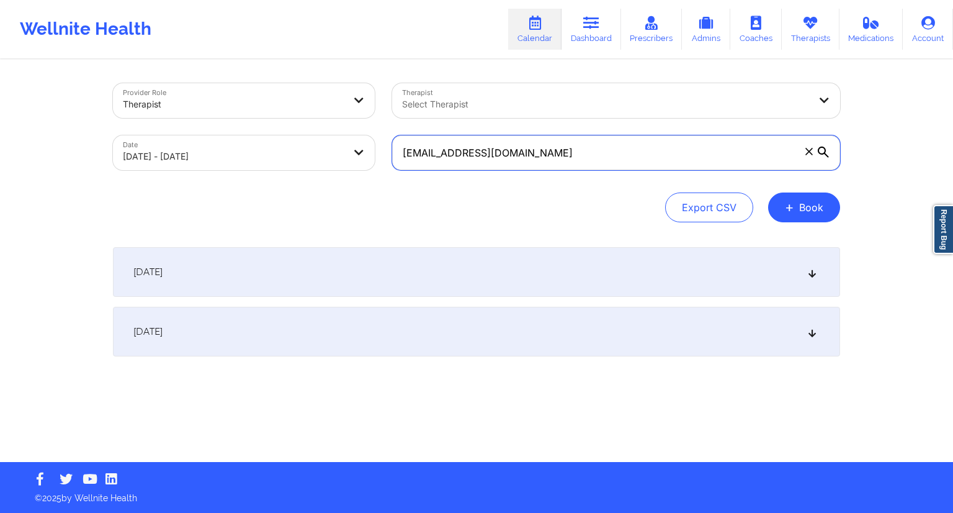
drag, startPoint x: 526, startPoint y: 150, endPoint x: 367, endPoint y: 150, distance: 158.2
click at [367, 150] on div "Provider Role Therapist Therapist Select Therapist Date [DATE] - [DATE] [EMAIL_…" at bounding box center [476, 126] width 745 height 104
click at [358, 353] on div "[DATE]" at bounding box center [476, 332] width 727 height 50
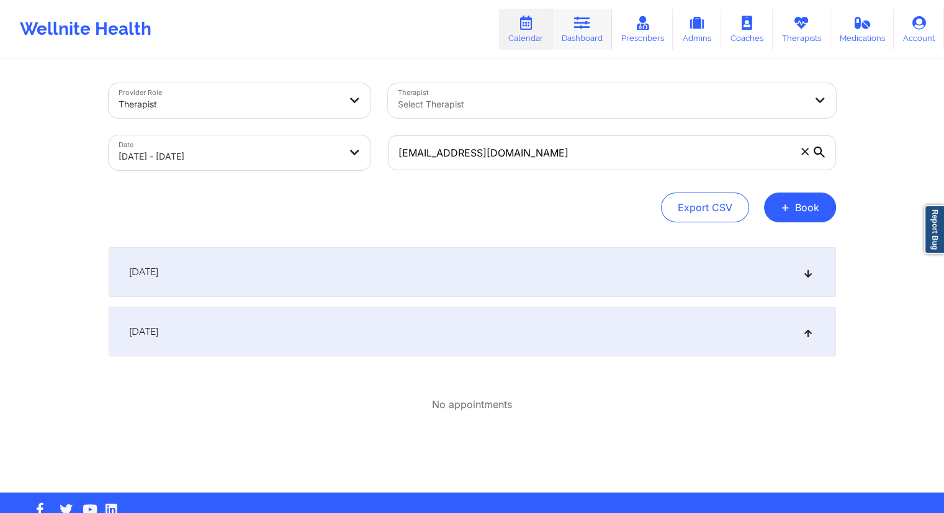
click at [586, 31] on link "Dashboard" at bounding box center [582, 29] width 60 height 41
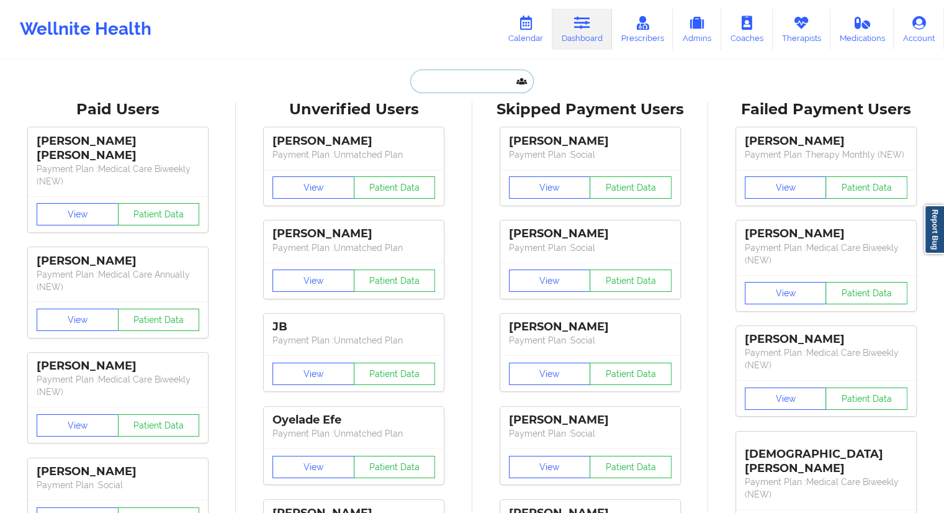
click at [469, 80] on input "text" at bounding box center [471, 82] width 123 height 24
paste input "[EMAIL_ADDRESS][DOMAIN_NAME]"
type input "[EMAIL_ADDRESS][DOMAIN_NAME]"
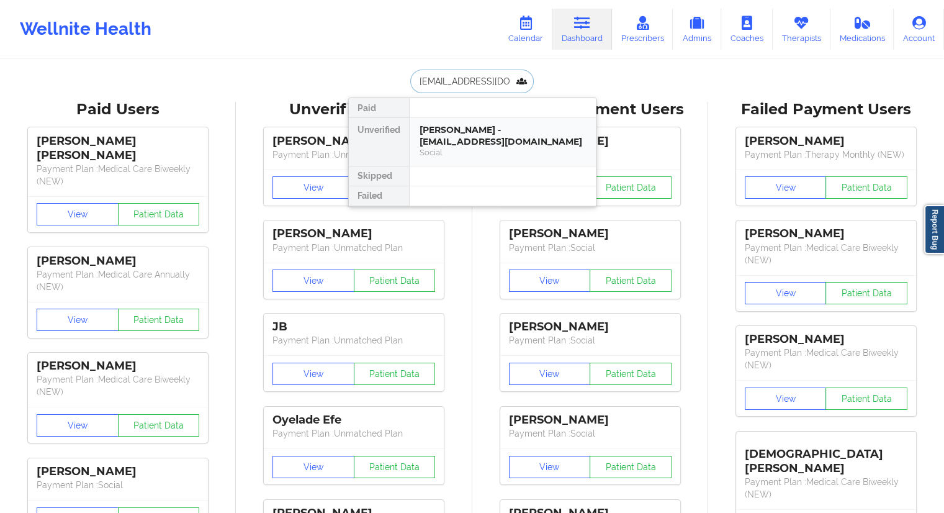
click at [449, 137] on div "[PERSON_NAME] - [EMAIL_ADDRESS][DOMAIN_NAME]" at bounding box center [502, 135] width 166 height 23
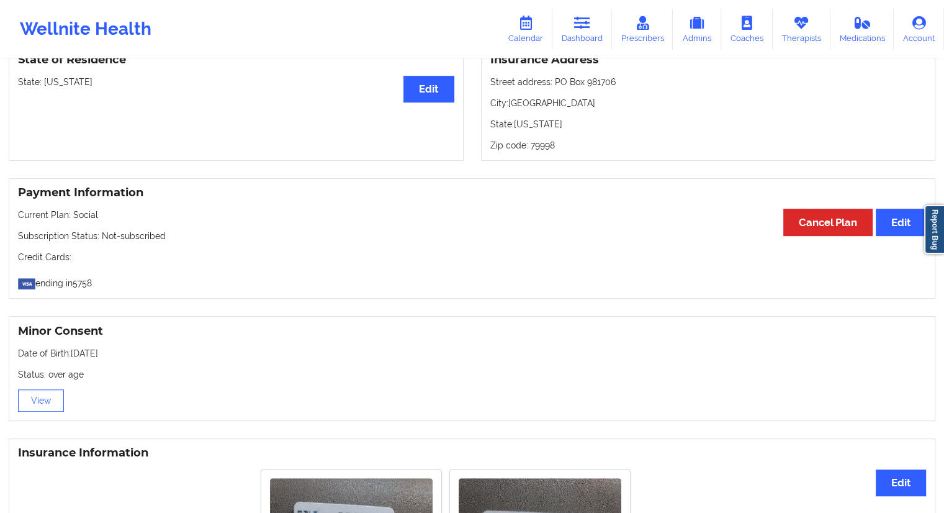
scroll to position [298, 0]
